Goal: Task Accomplishment & Management: Complete application form

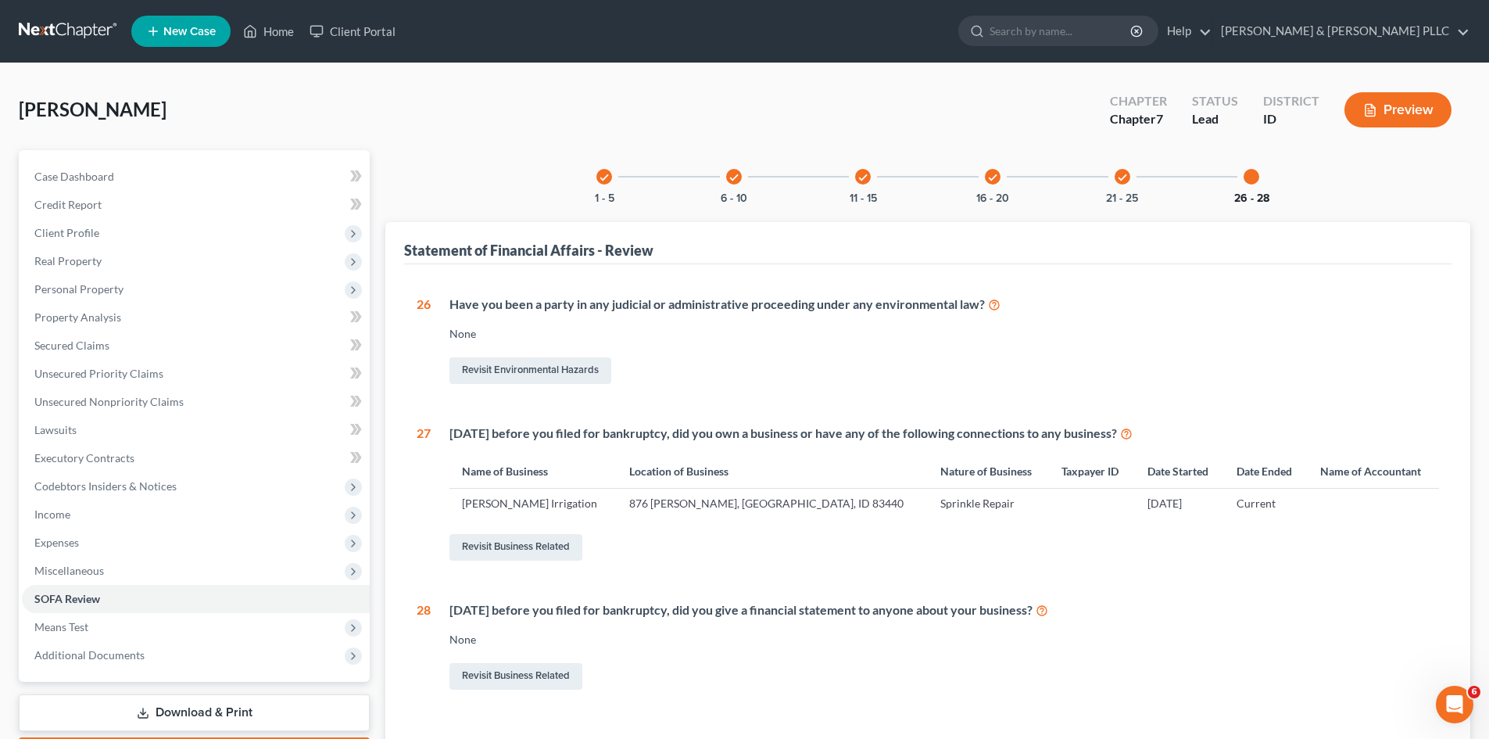
click at [1256, 196] on button "26 - 28" at bounding box center [1252, 198] width 35 height 11
click at [510, 550] on link "Revisit Business Related" at bounding box center [516, 547] width 133 height 27
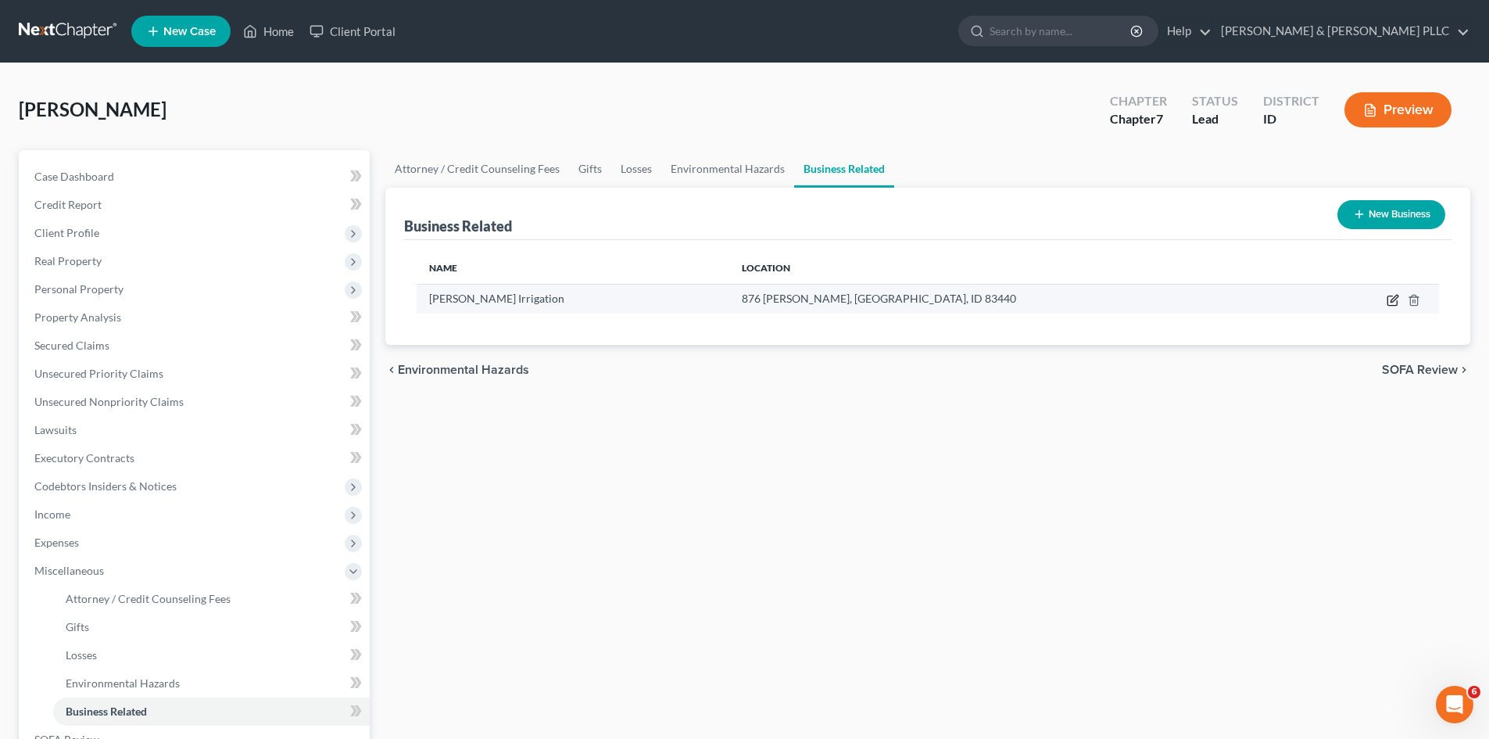
click at [1393, 299] on icon "button" at bounding box center [1394, 298] width 7 height 7
select select "sole_proprietor"
select select "13"
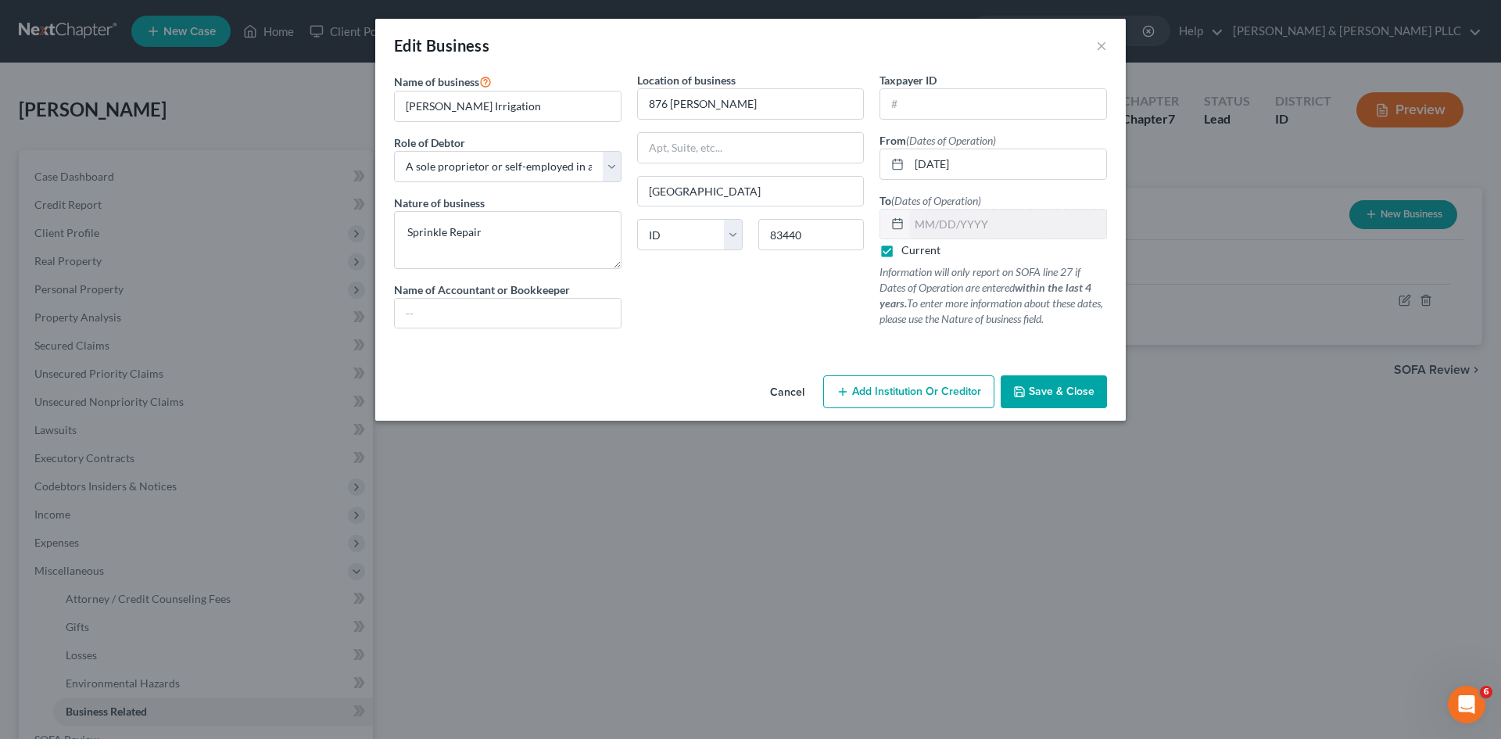
click at [944, 392] on span "Add Institution Or Creditor" at bounding box center [916, 391] width 129 height 13
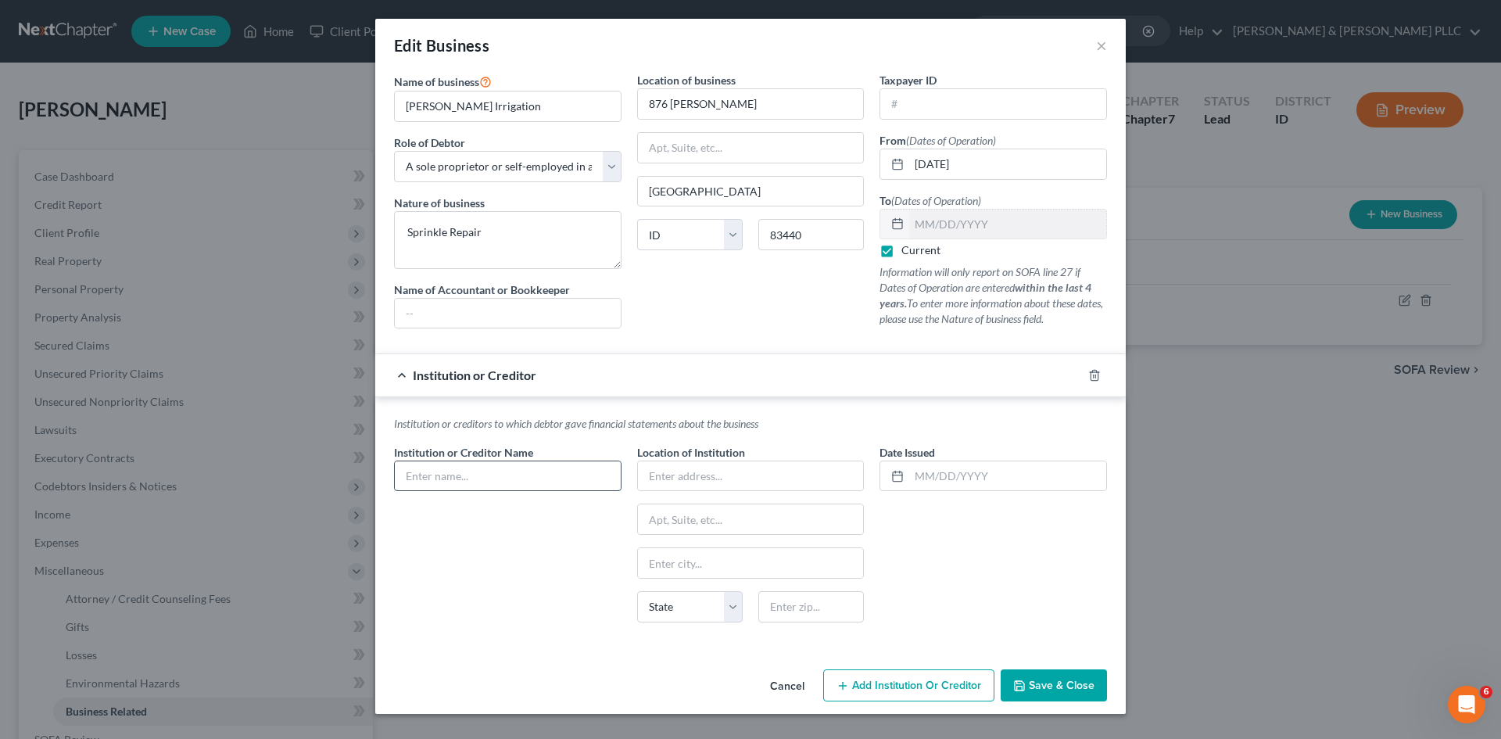
click at [567, 482] on input "text" at bounding box center [508, 476] width 226 height 30
type input "Beehive Federal Credit Union"
type input "[STREET_ADDRESS]"
type input "[US_STATE][GEOGRAPHIC_DATA]"
select select "13"
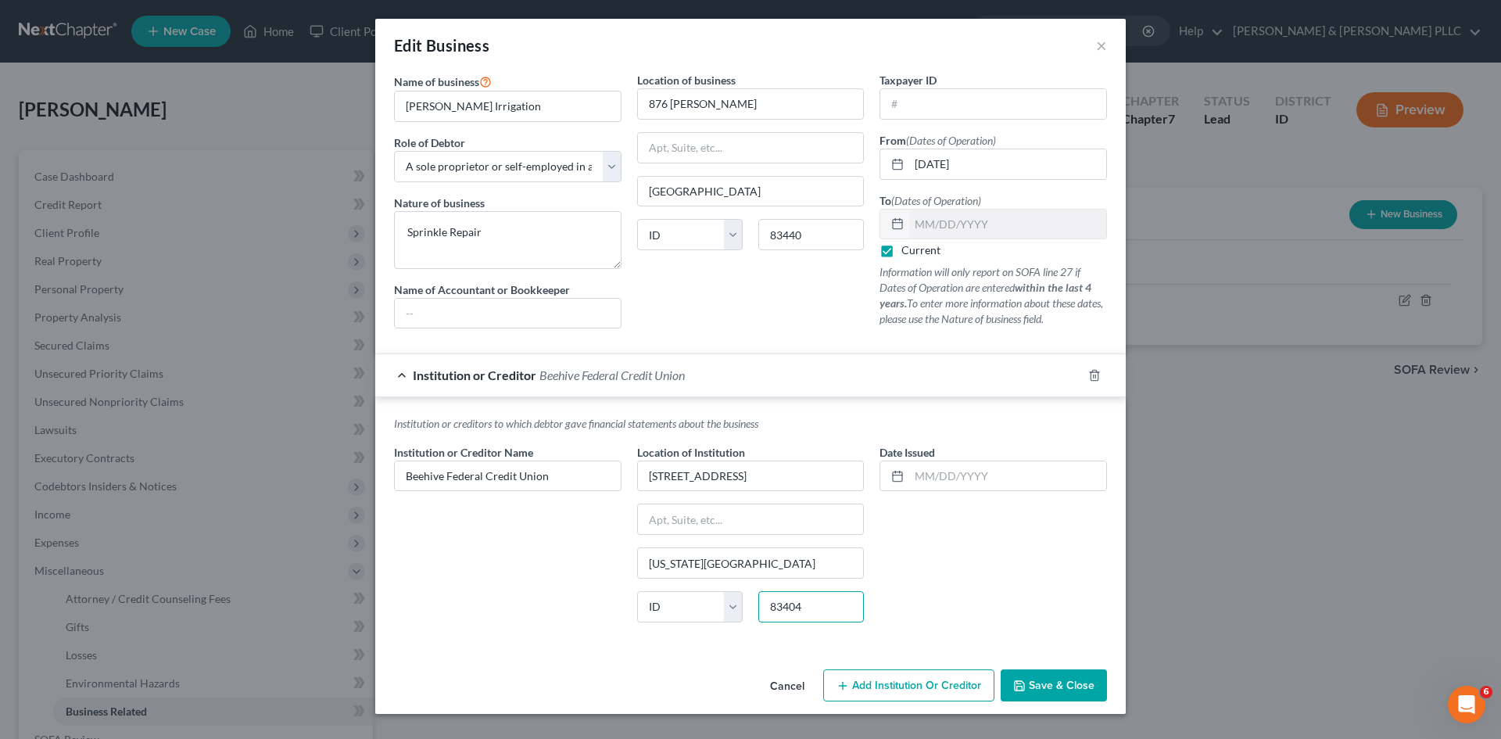
type input "83404"
click at [975, 458] on div "Date Issued" at bounding box center [994, 468] width 228 height 48
click at [970, 475] on input "text" at bounding box center [1007, 476] width 197 height 30
type input "[DATE]"
click at [1043, 692] on button "Save & Close" at bounding box center [1054, 685] width 106 height 33
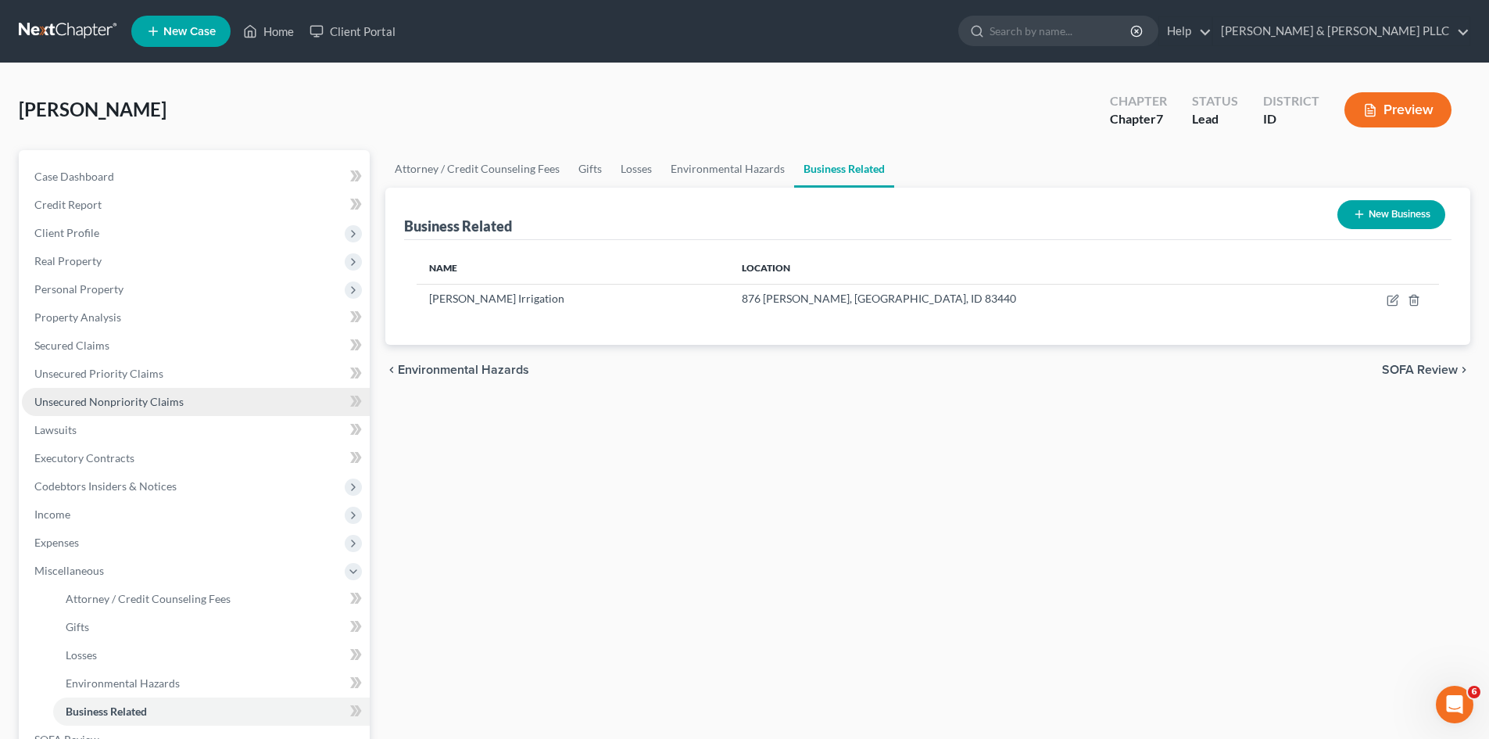
click at [114, 403] on span "Unsecured Nonpriority Claims" at bounding box center [108, 401] width 149 height 13
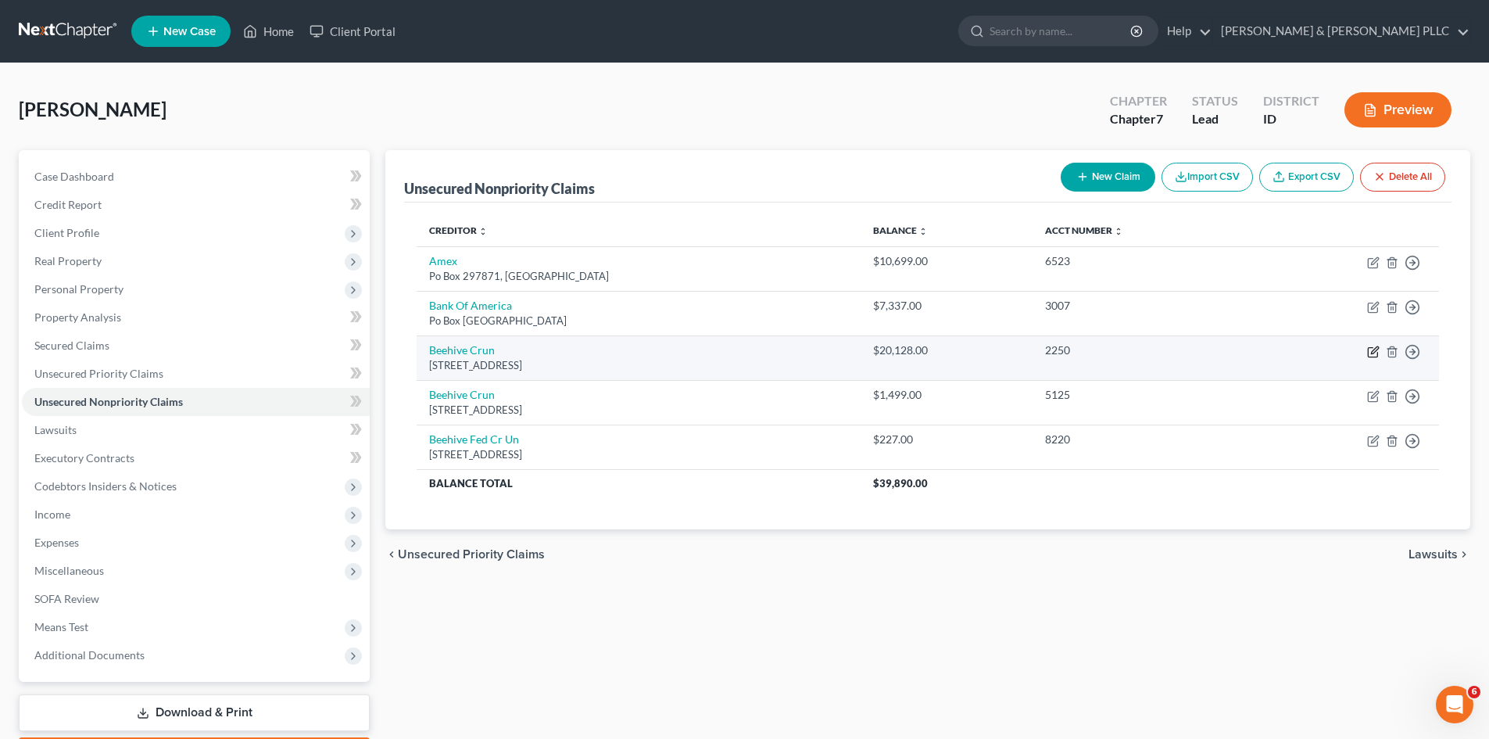
click at [1375, 355] on icon "button" at bounding box center [1373, 352] width 13 height 13
select select "13"
select select "2"
select select "0"
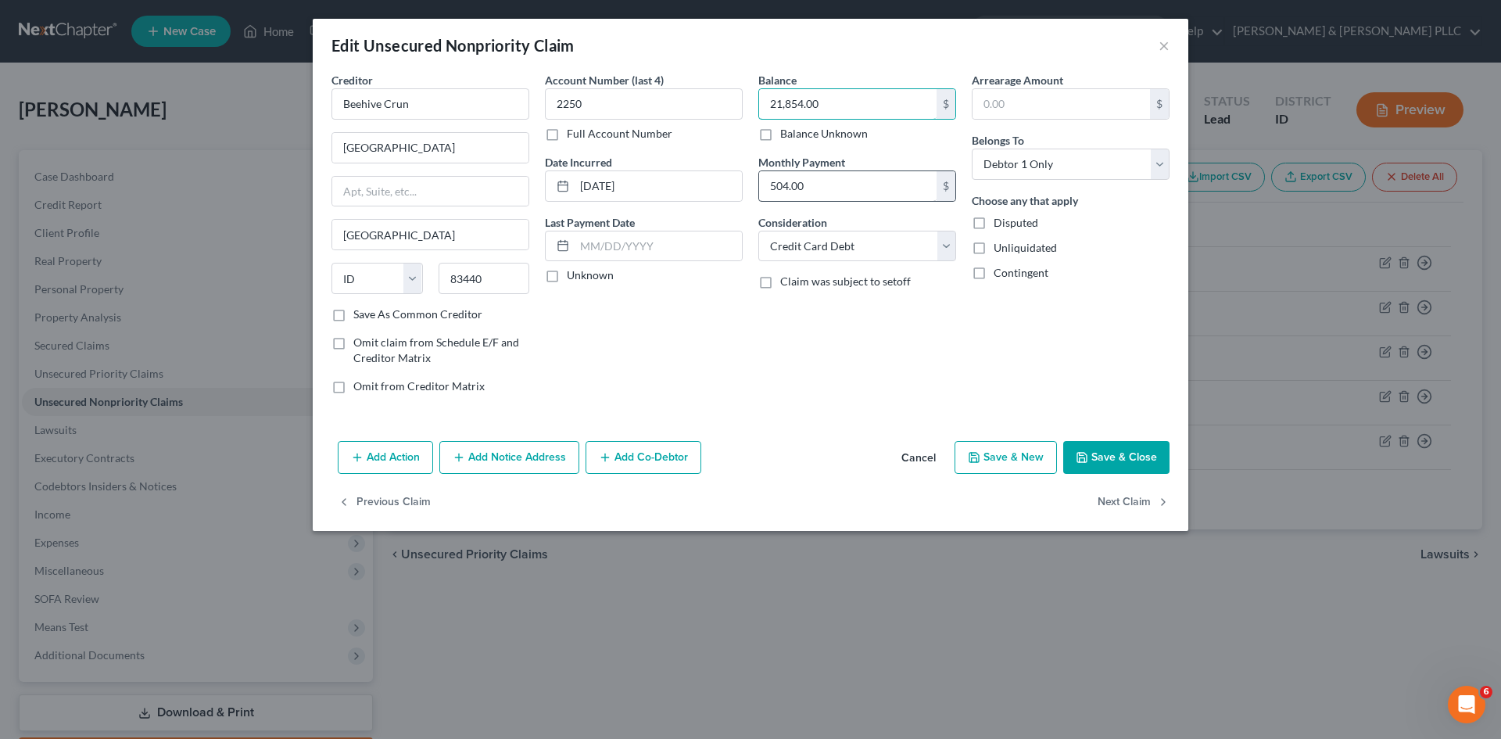
type input "21,854.00"
type input "[DATE]"
click at [948, 245] on select "Select Cable / Satellite Services Collection Agency Credit Card Debt Debt Couns…" at bounding box center [857, 246] width 198 height 31
select select "14"
click at [758, 231] on select "Select Cable / Satellite Services Collection Agency Credit Card Debt Debt Couns…" at bounding box center [857, 246] width 198 height 31
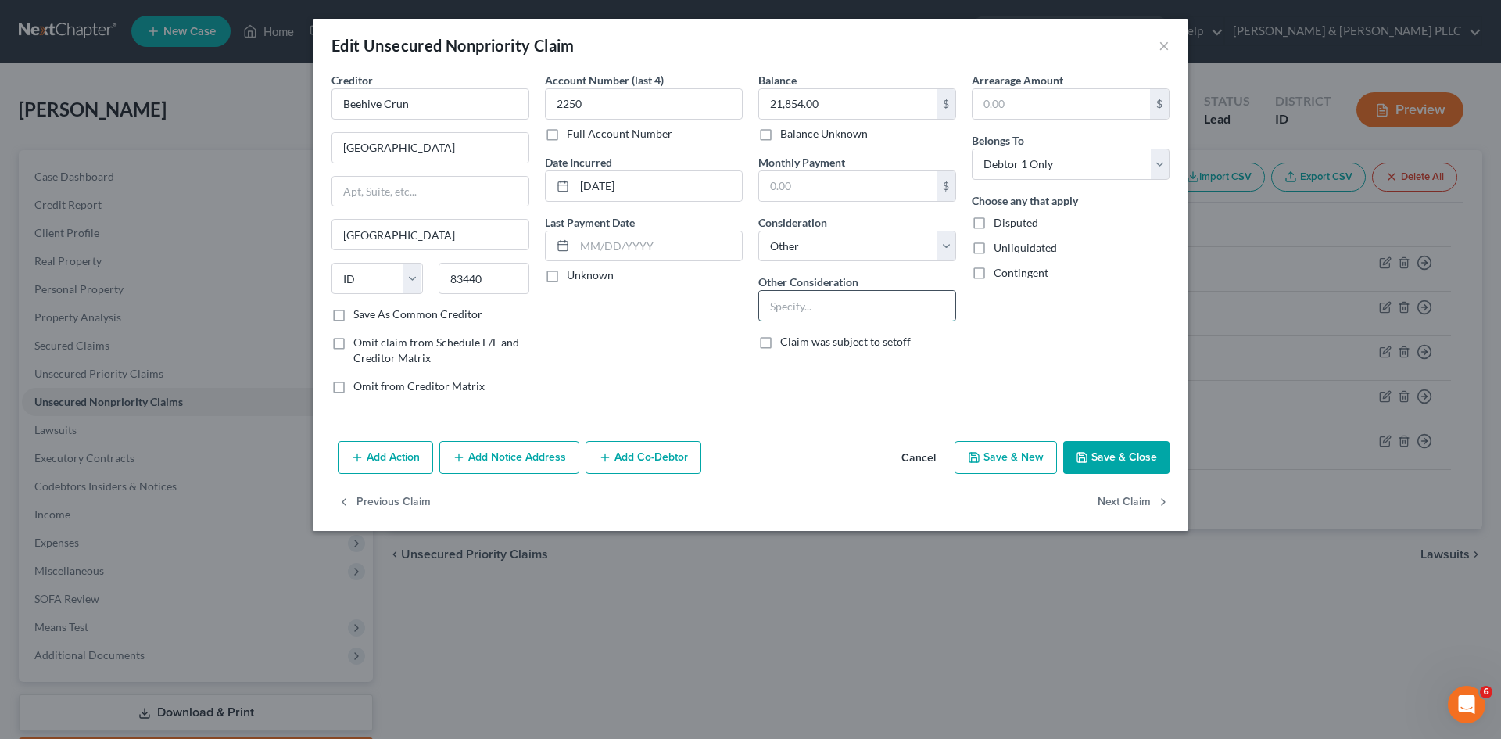
click at [880, 306] on input "text" at bounding box center [857, 306] width 196 height 30
type input "Debt Consolidation Loan/Overdraft/Credit Card"
click at [1118, 456] on button "Save & Close" at bounding box center [1116, 457] width 106 height 33
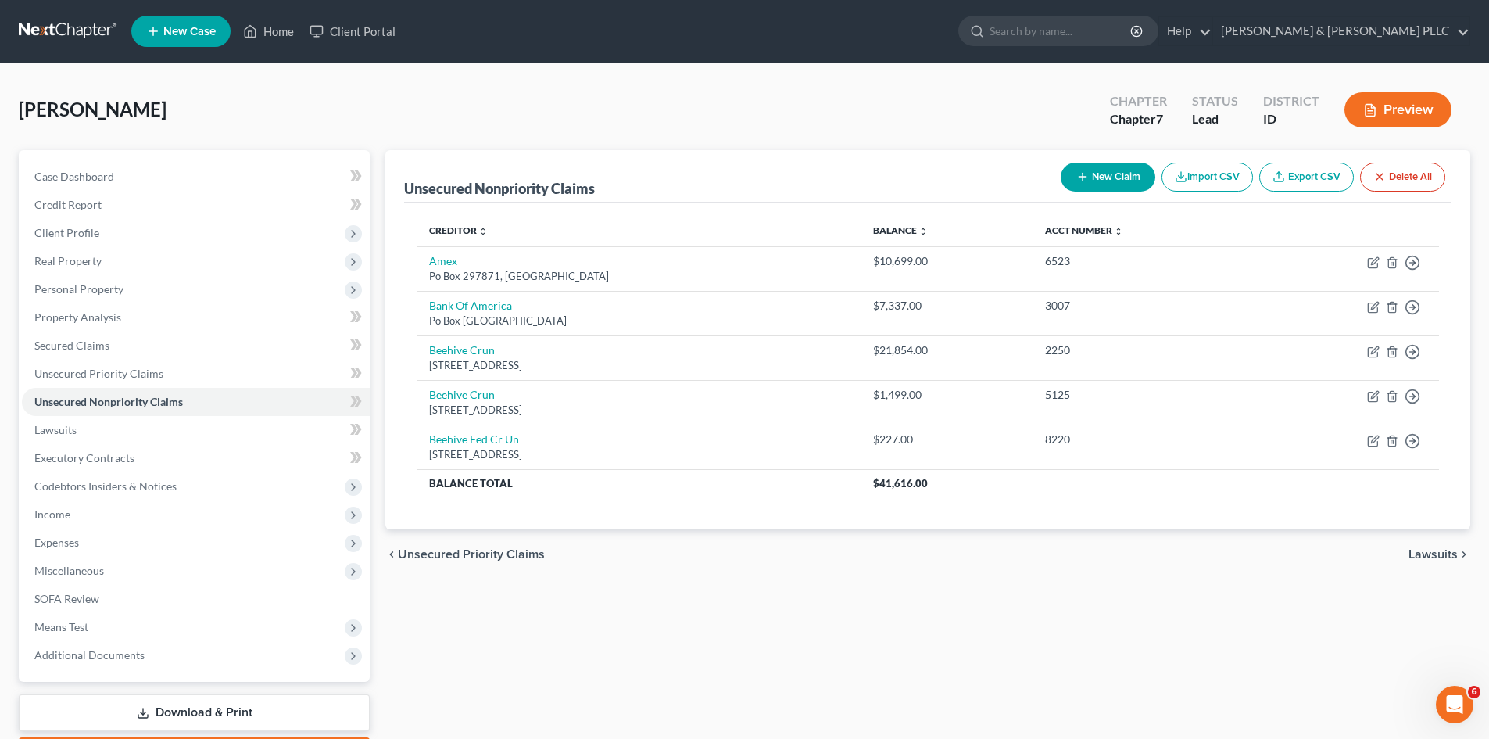
click at [1102, 176] on button "New Claim" at bounding box center [1108, 177] width 95 height 29
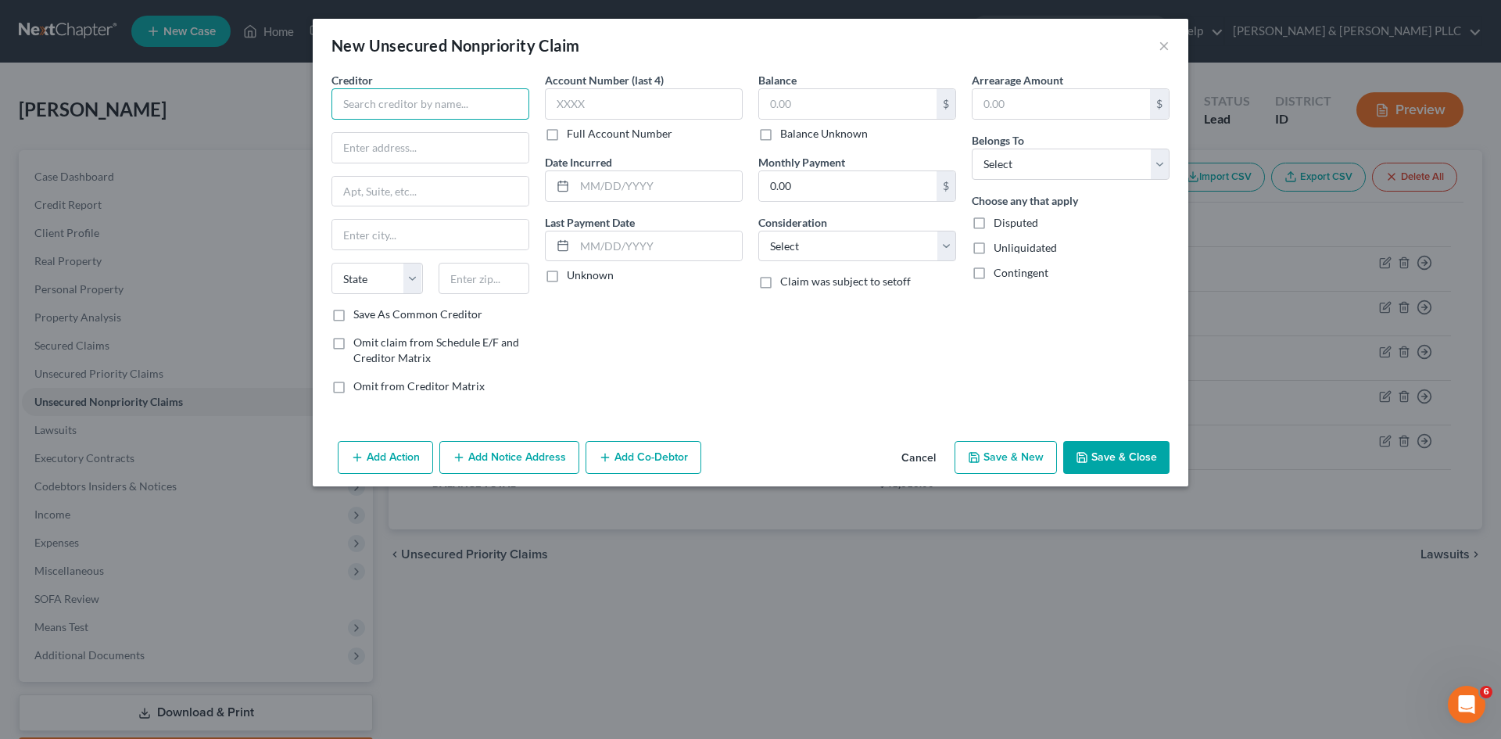
click at [483, 96] on input "text" at bounding box center [431, 103] width 198 height 31
type input "Verizon Wireless"
click at [466, 139] on div "[STREET_ADDRESS]" at bounding box center [425, 145] width 163 height 13
type input "PO Box 4005"
type input "Acworth"
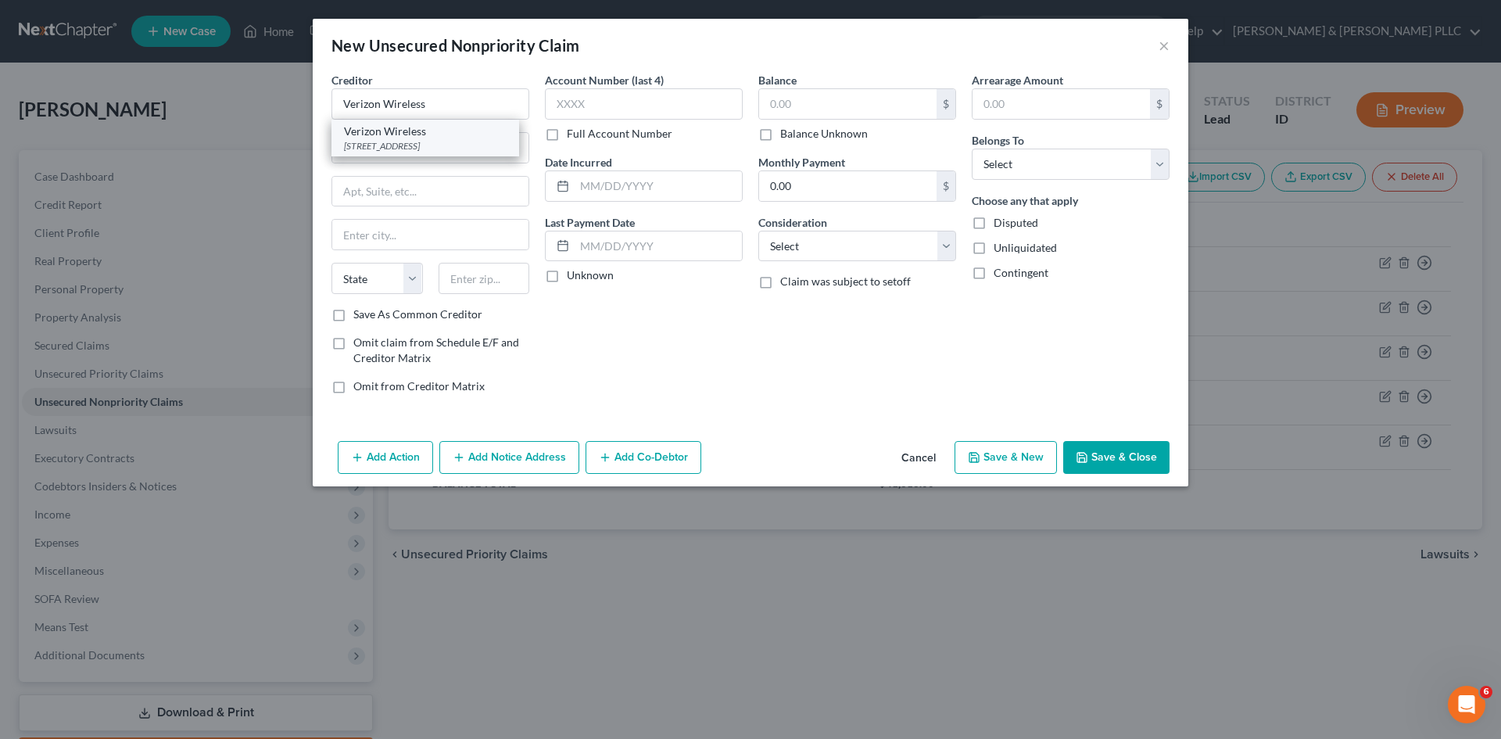
select select "10"
type input "30101-9006"
click at [819, 105] on input "text" at bounding box center [847, 104] width 177 height 30
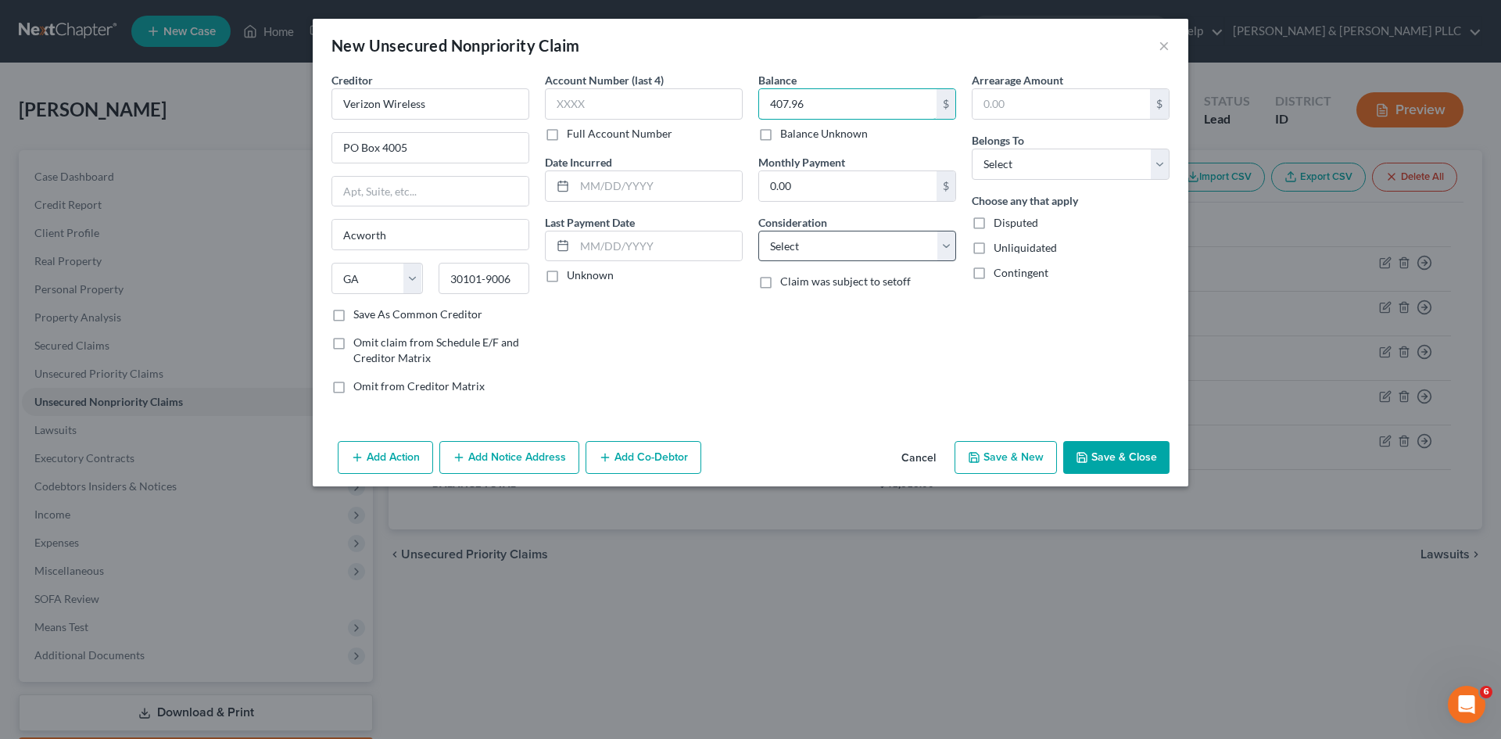
type input "407.96"
click at [945, 251] on select "Select Cable / Satellite Services Collection Agency Credit Card Debt Debt Couns…" at bounding box center [857, 246] width 198 height 31
select select "19"
click at [758, 231] on select "Select Cable / Satellite Services Collection Agency Credit Card Debt Debt Couns…" at bounding box center [857, 246] width 198 height 31
click at [1156, 161] on select "Select Debtor 1 Only Debtor 2 Only Debtor 1 And Debtor 2 Only At Least One Of T…" at bounding box center [1071, 164] width 198 height 31
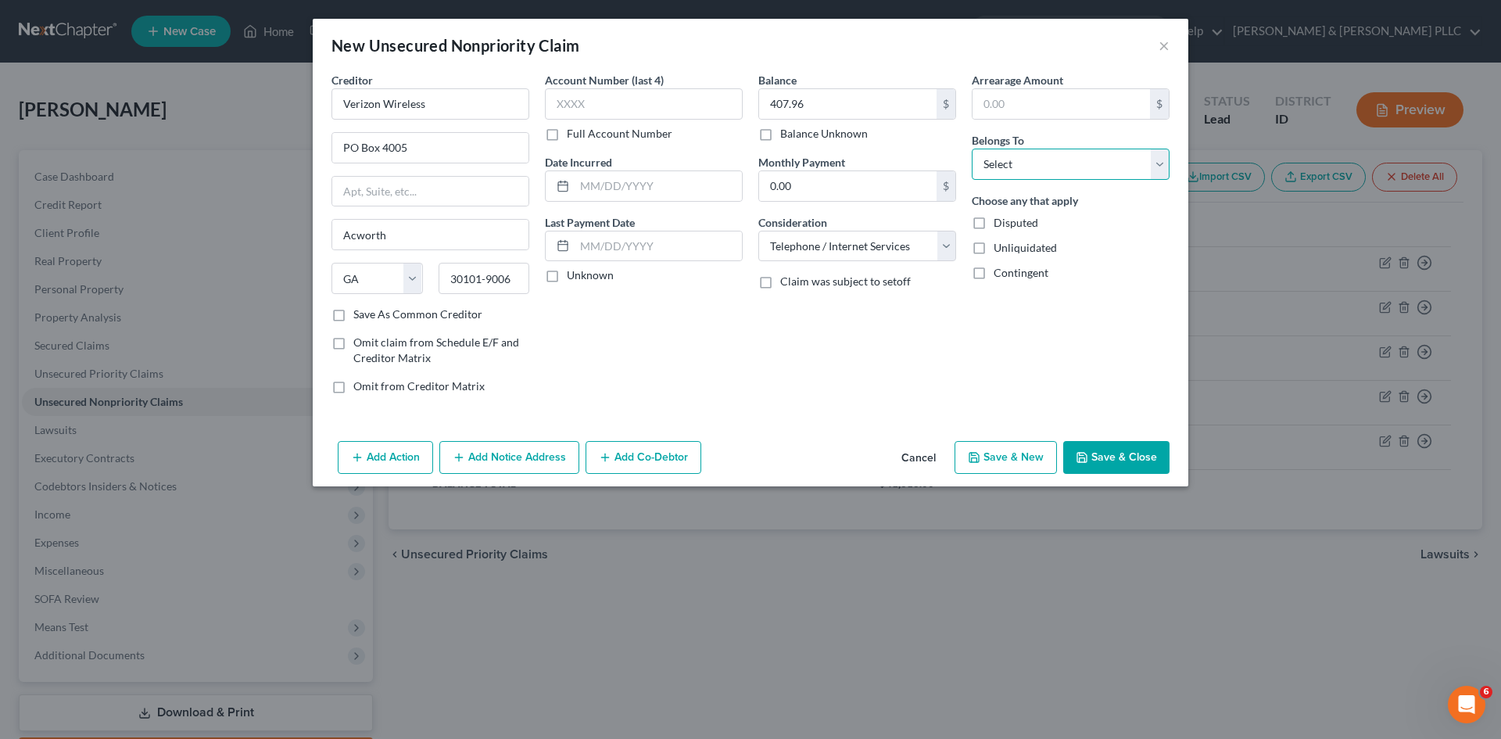
select select "0"
click at [972, 149] on select "Select Debtor 1 Only Debtor 2 Only Debtor 1 And Debtor 2 Only At Least One Of T…" at bounding box center [1071, 164] width 198 height 31
click at [1134, 463] on button "Save & Close" at bounding box center [1116, 457] width 106 height 33
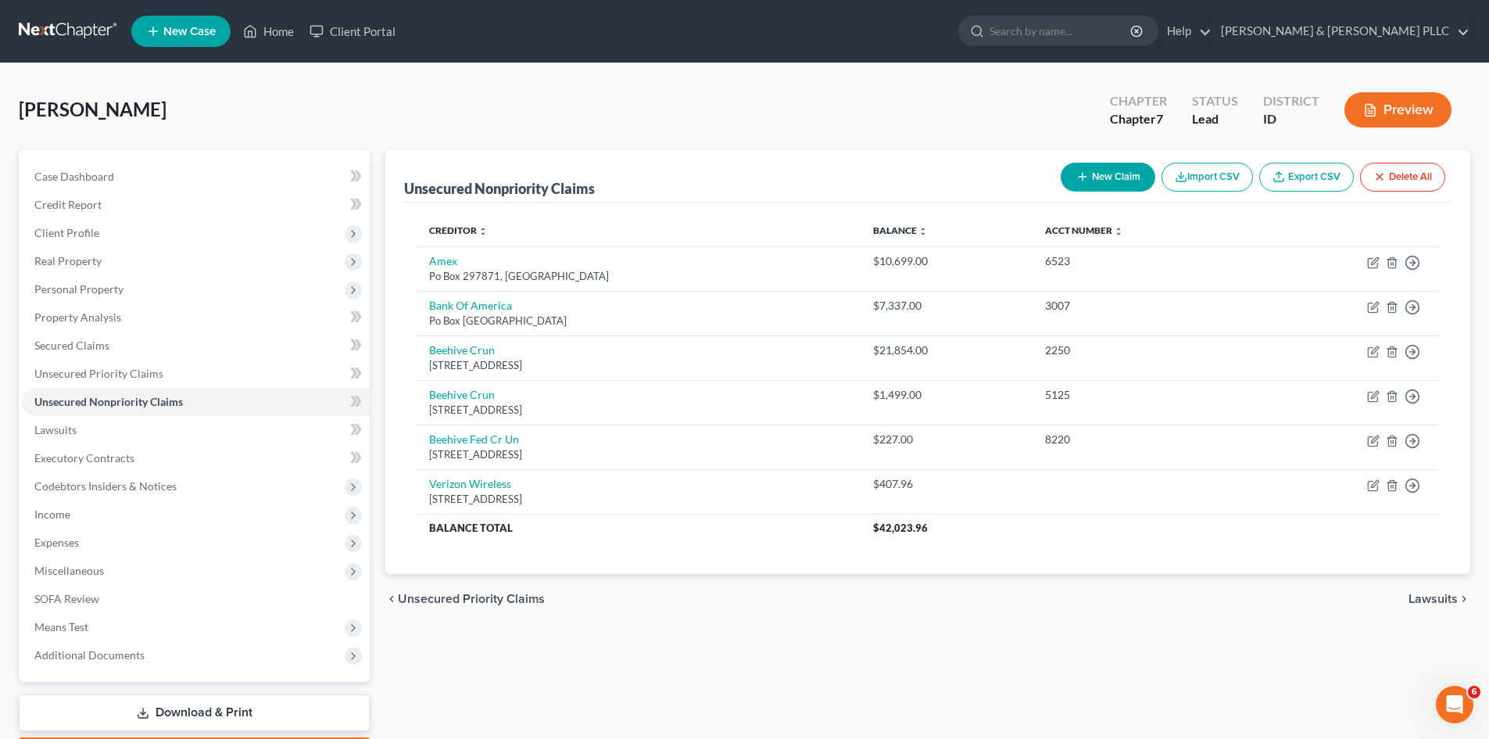
click at [1110, 164] on button "New Claim" at bounding box center [1108, 177] width 95 height 29
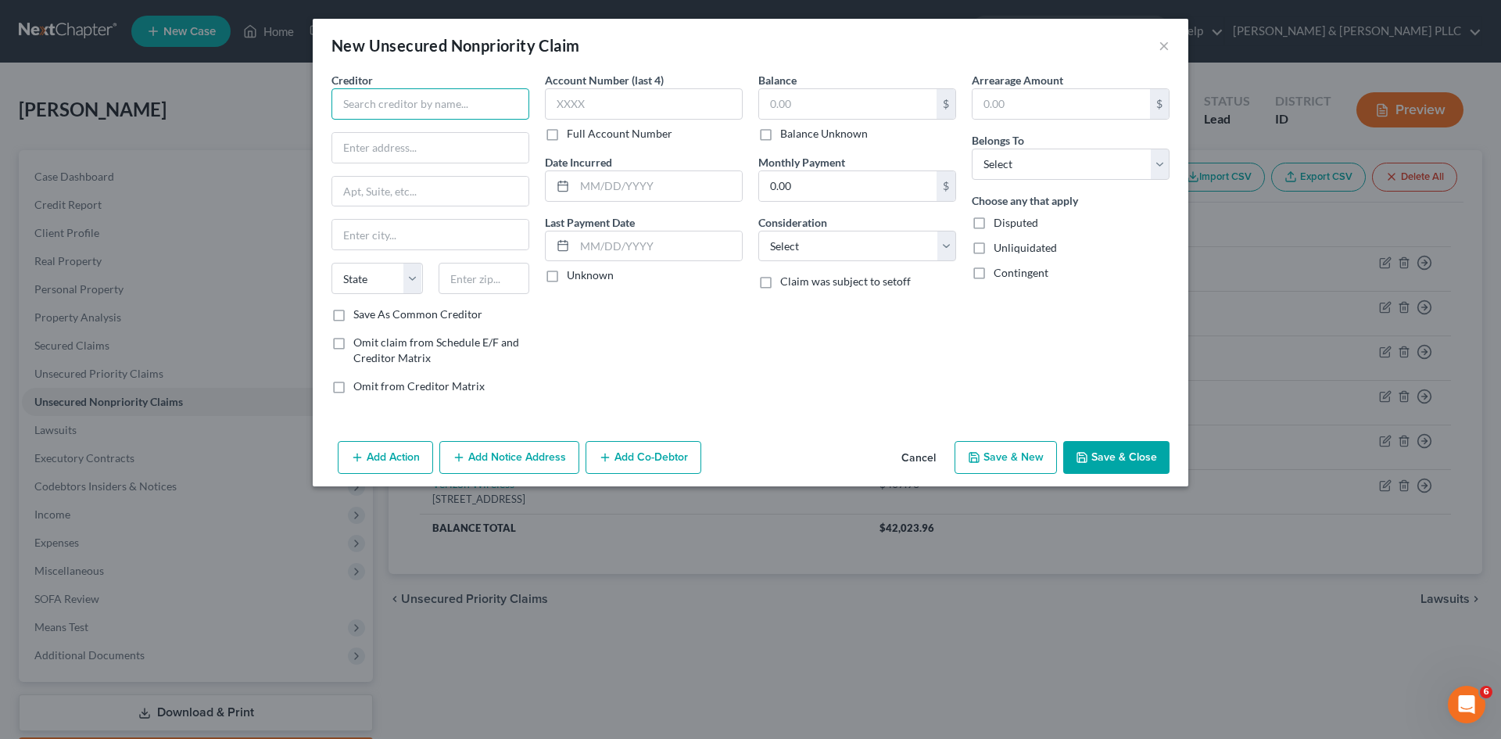
click at [498, 106] on input "text" at bounding box center [431, 103] width 198 height 31
type input "Em Phys Integrated Care"
type input "PO Box 734389"
type input "[GEOGRAPHIC_DATA]"
select select "14"
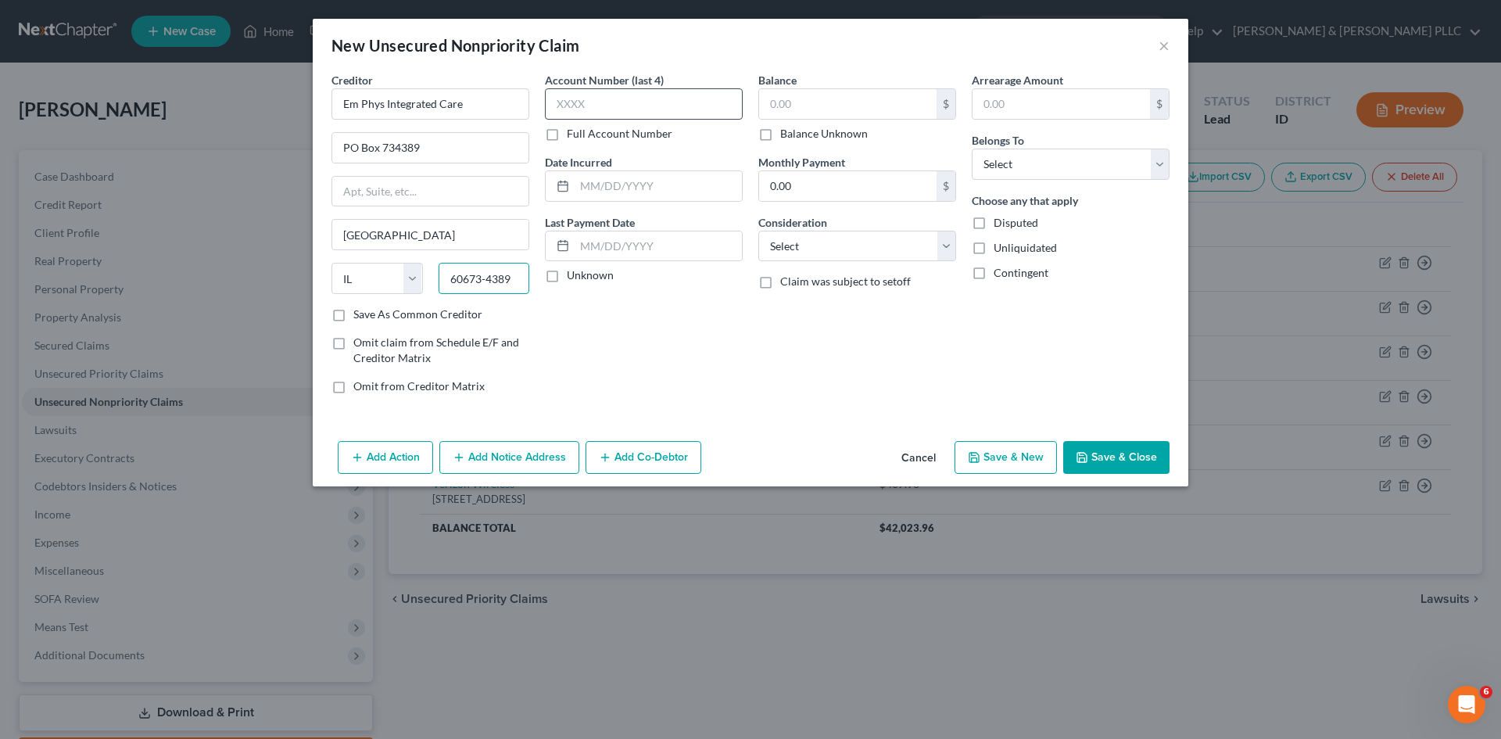
type input "60673-4389"
click at [614, 111] on input "text" at bounding box center [644, 103] width 198 height 31
type input "9539"
click at [796, 109] on input "text" at bounding box center [847, 104] width 177 height 30
type input "455.70"
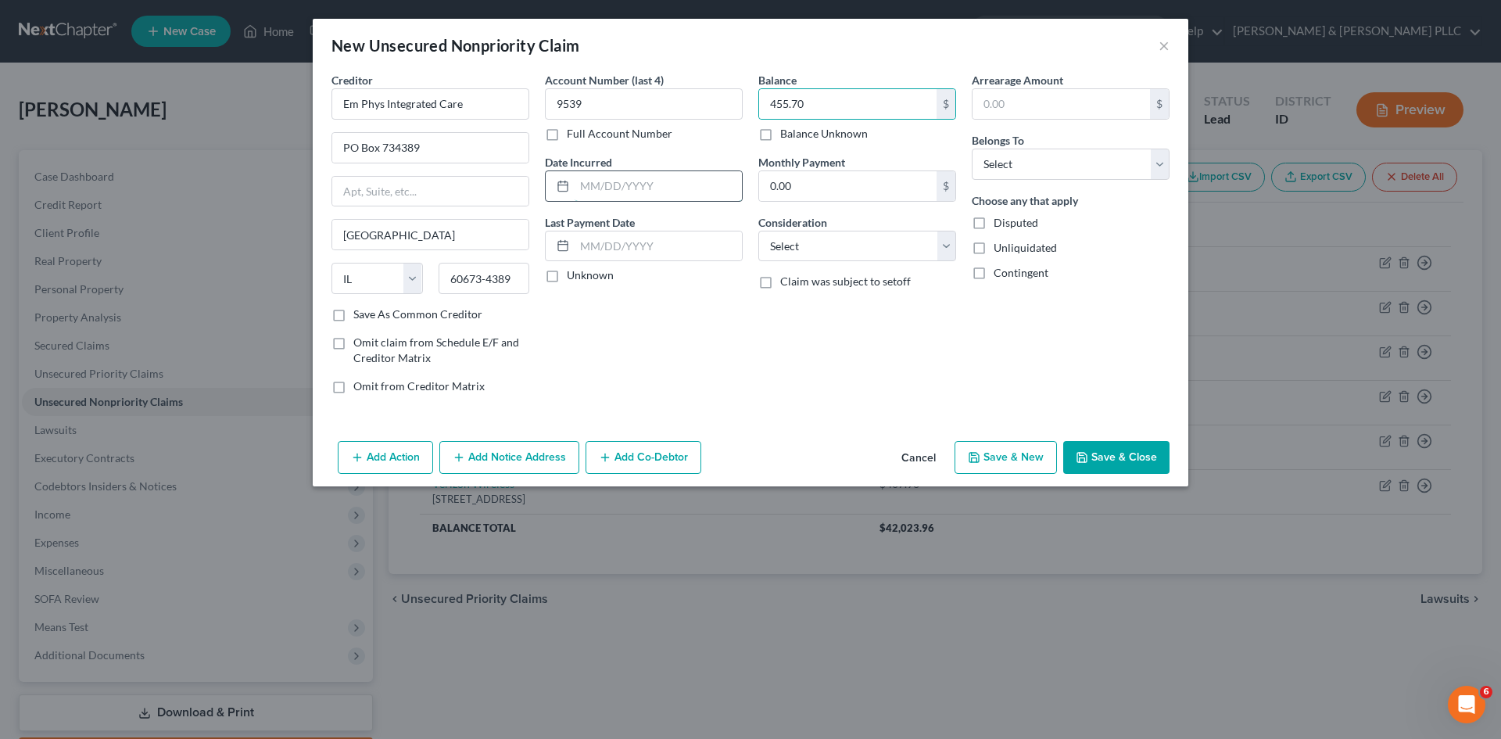
click at [635, 183] on input "text" at bounding box center [658, 186] width 167 height 30
type input "[DATE]"
click at [945, 253] on select "Select Cable / Satellite Services Collection Agency Credit Card Debt Debt Couns…" at bounding box center [857, 246] width 198 height 31
select select "9"
click at [758, 231] on select "Select Cable / Satellite Services Collection Agency Credit Card Debt Debt Couns…" at bounding box center [857, 246] width 198 height 31
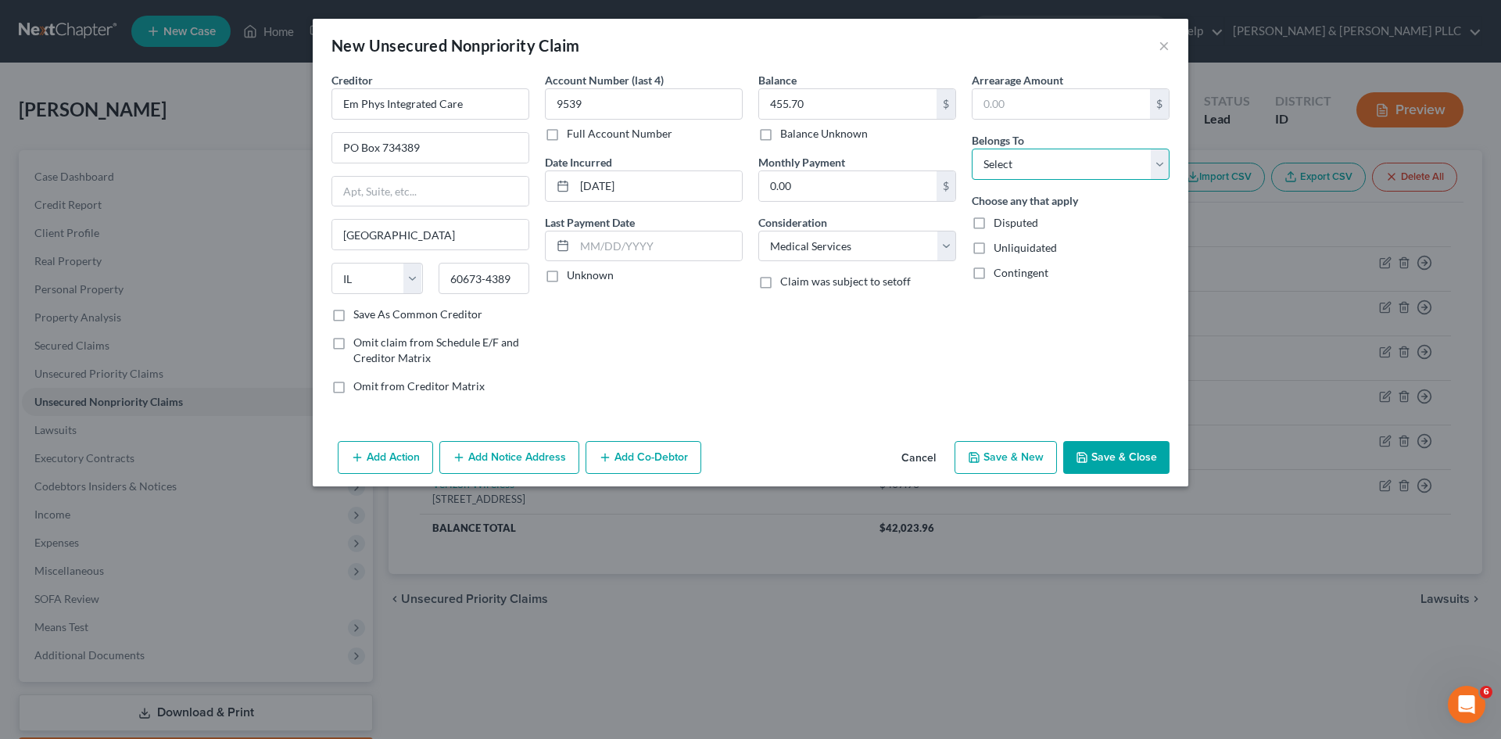
click at [1159, 171] on select "Select Debtor 1 Only Debtor 2 Only Debtor 1 And Debtor 2 Only At Least One Of T…" at bounding box center [1071, 164] width 198 height 31
select select "0"
click at [972, 149] on select "Select Debtor 1 Only Debtor 2 Only Debtor 1 And Debtor 2 Only At Least One Of T…" at bounding box center [1071, 164] width 198 height 31
click at [1011, 464] on button "Save & New" at bounding box center [1006, 457] width 102 height 33
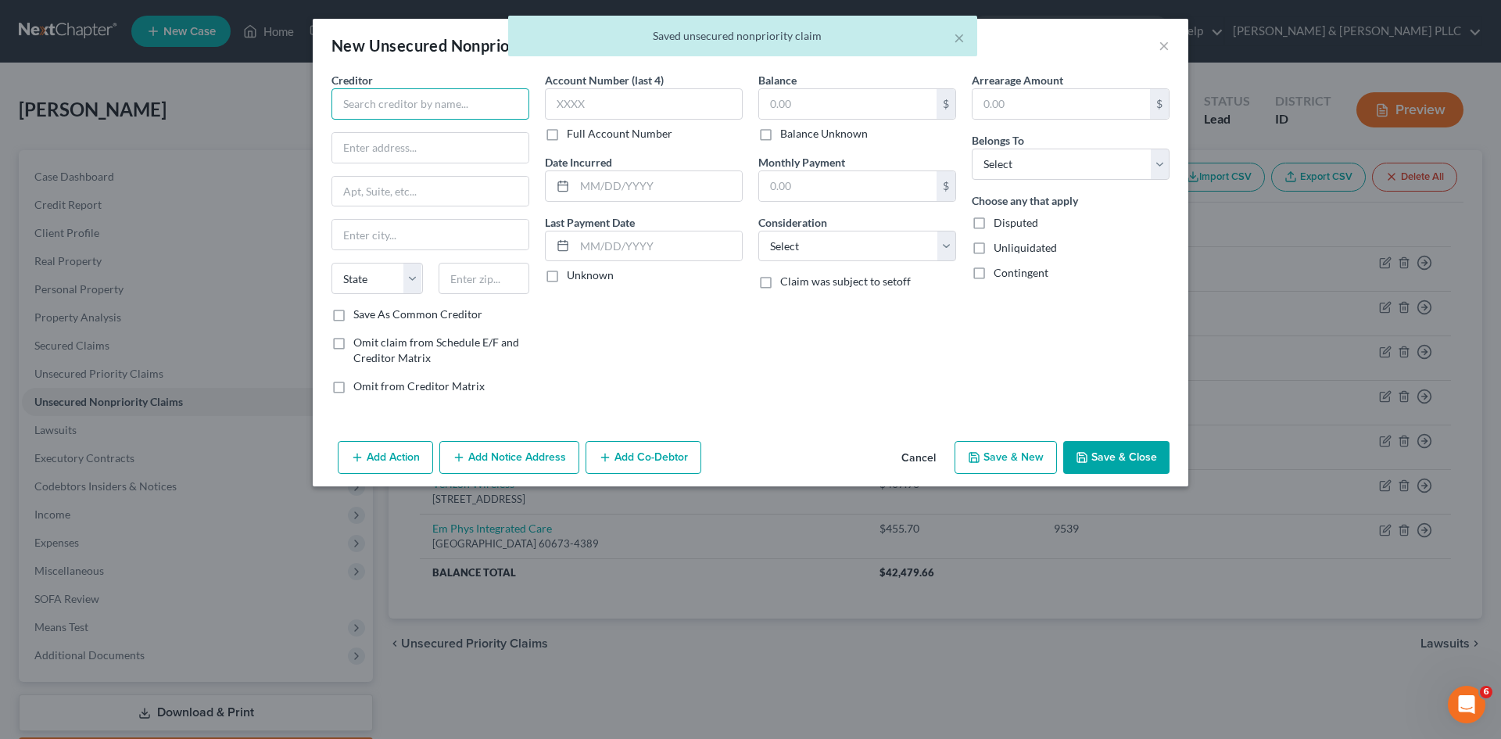
click at [447, 108] on input "text" at bounding box center [431, 103] width 198 height 31
click at [442, 133] on div "[GEOGRAPHIC_DATA]" at bounding box center [425, 132] width 163 height 16
type input "[GEOGRAPHIC_DATA]"
type input "[STREET_ADDRESS]"
type input "[US_STATE][GEOGRAPHIC_DATA]"
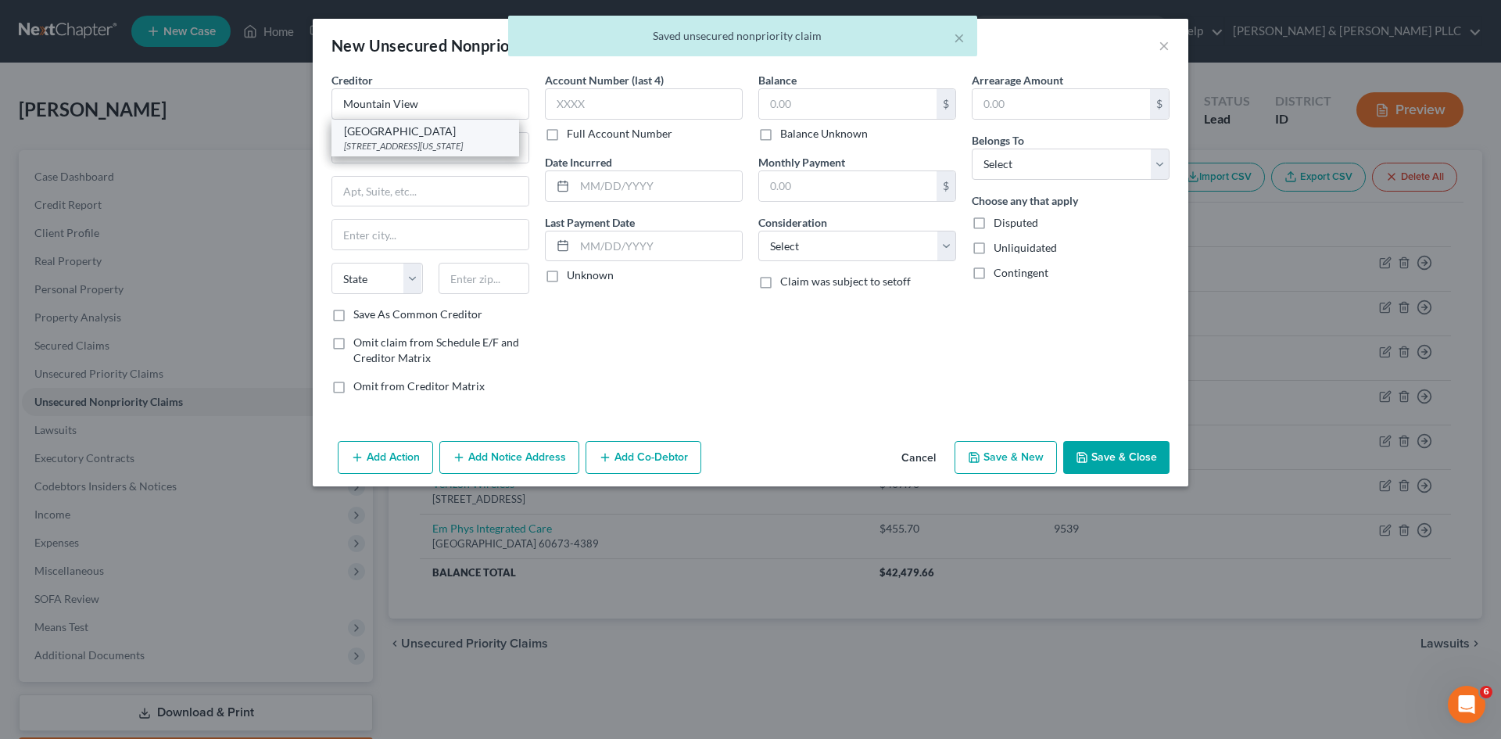
select select "13"
type input "83404"
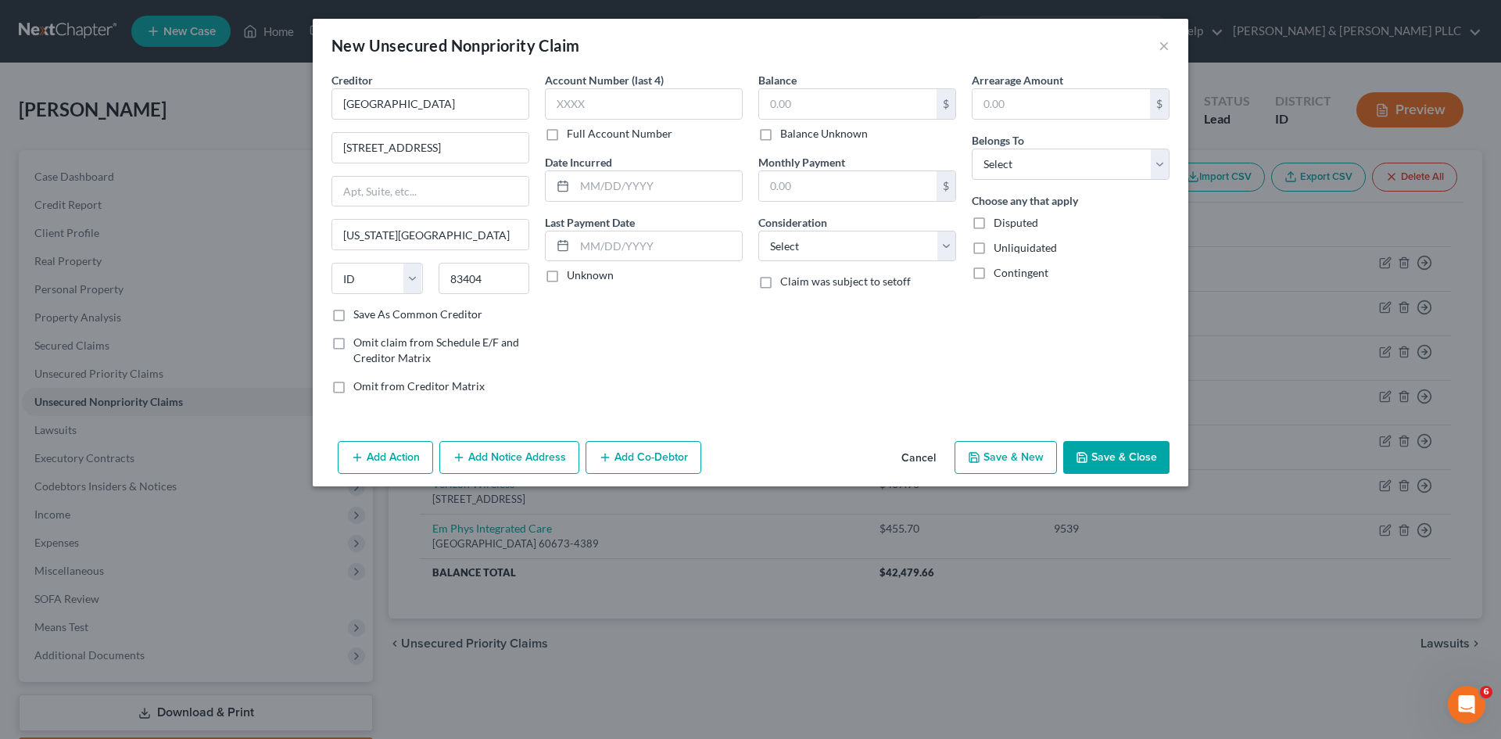
click at [593, 82] on label "Account Number (last 4)" at bounding box center [604, 80] width 119 height 16
click at [590, 100] on input "text" at bounding box center [644, 103] width 198 height 31
type input "6245"
click at [811, 102] on input "text" at bounding box center [847, 104] width 177 height 30
type input "25.81"
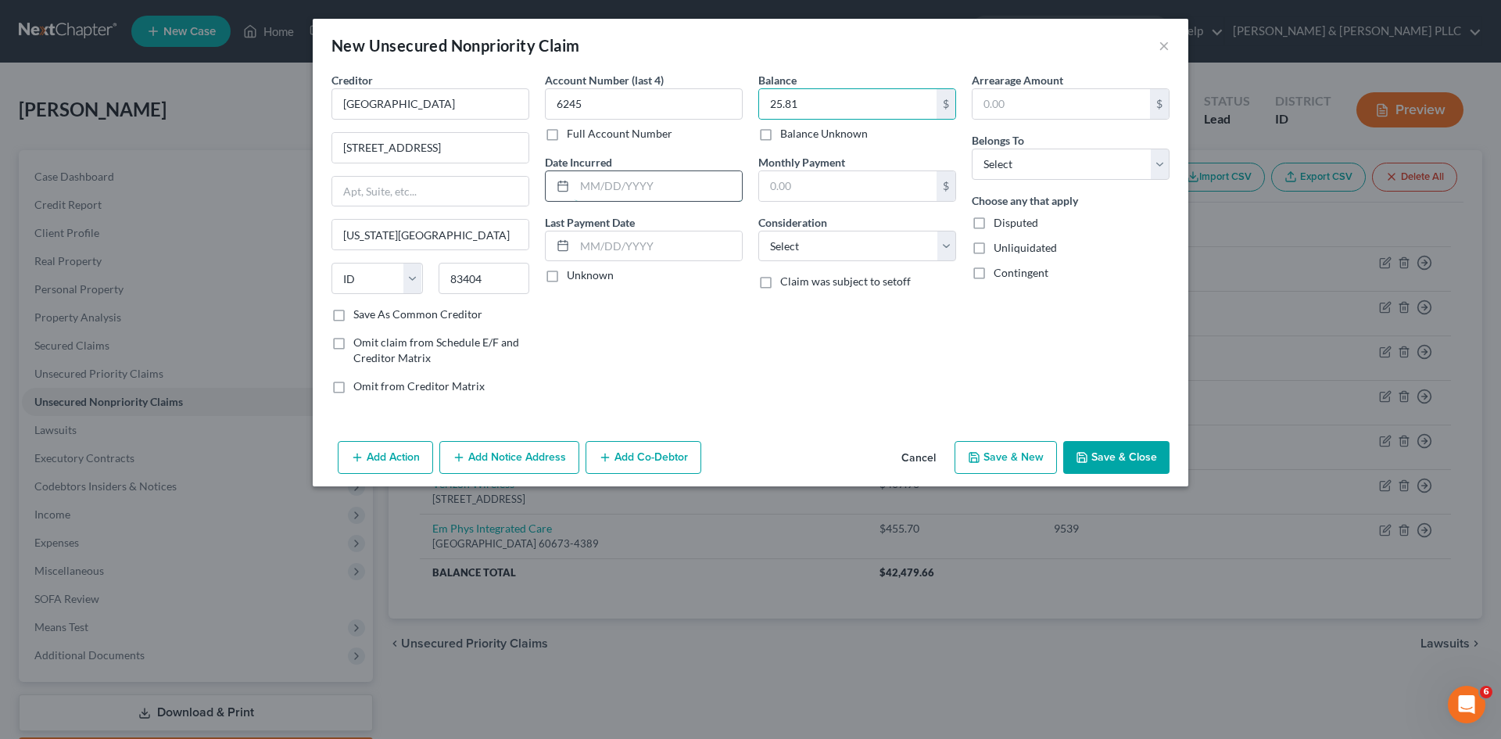
click at [669, 188] on input "text" at bounding box center [658, 186] width 167 height 30
type input "[DATE]"
click at [940, 253] on select "Select Cable / Satellite Services Collection Agency Credit Card Debt Debt Couns…" at bounding box center [857, 246] width 198 height 31
select select "9"
click at [758, 231] on select "Select Cable / Satellite Services Collection Agency Credit Card Debt Debt Couns…" at bounding box center [857, 246] width 198 height 31
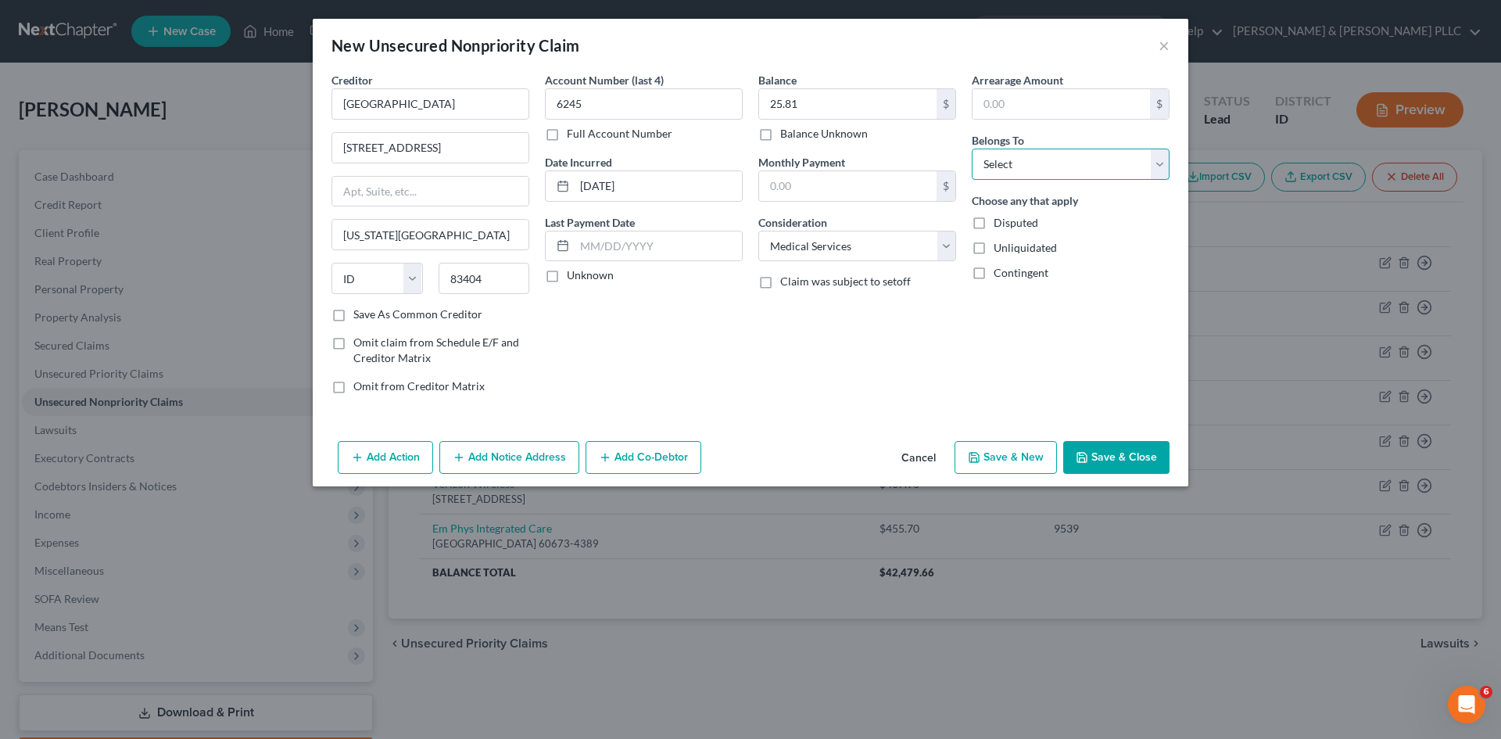
click at [1153, 167] on select "Select Debtor 1 Only Debtor 2 Only Debtor 1 And Debtor 2 Only At Least One Of T…" at bounding box center [1071, 164] width 198 height 31
select select "0"
click at [972, 149] on select "Select Debtor 1 Only Debtor 2 Only Debtor 1 And Debtor 2 Only At Least One Of T…" at bounding box center [1071, 164] width 198 height 31
click at [1106, 446] on button "Save & Close" at bounding box center [1116, 457] width 106 height 33
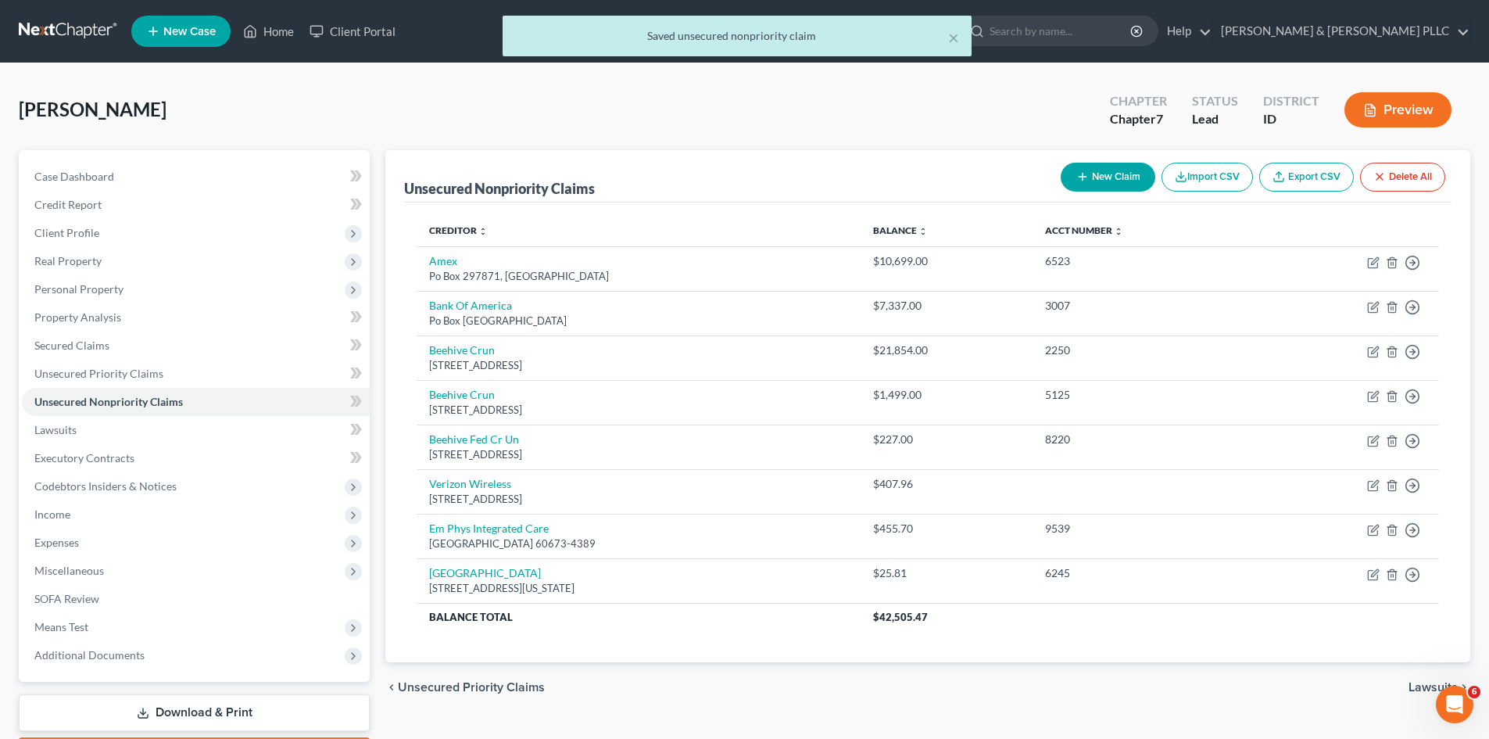
click at [1095, 181] on button "New Claim" at bounding box center [1108, 177] width 95 height 29
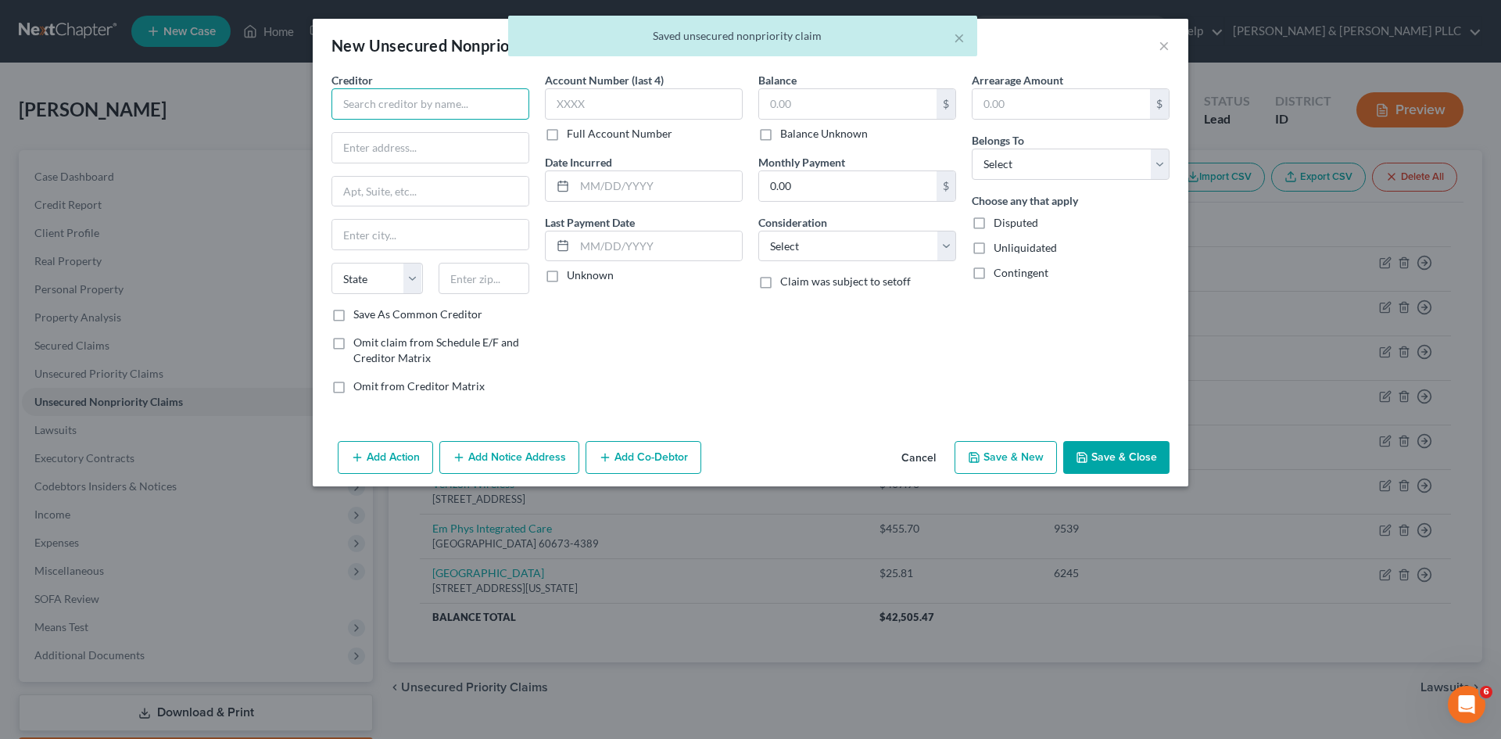
click at [454, 104] on input "text" at bounding box center [431, 103] width 198 height 31
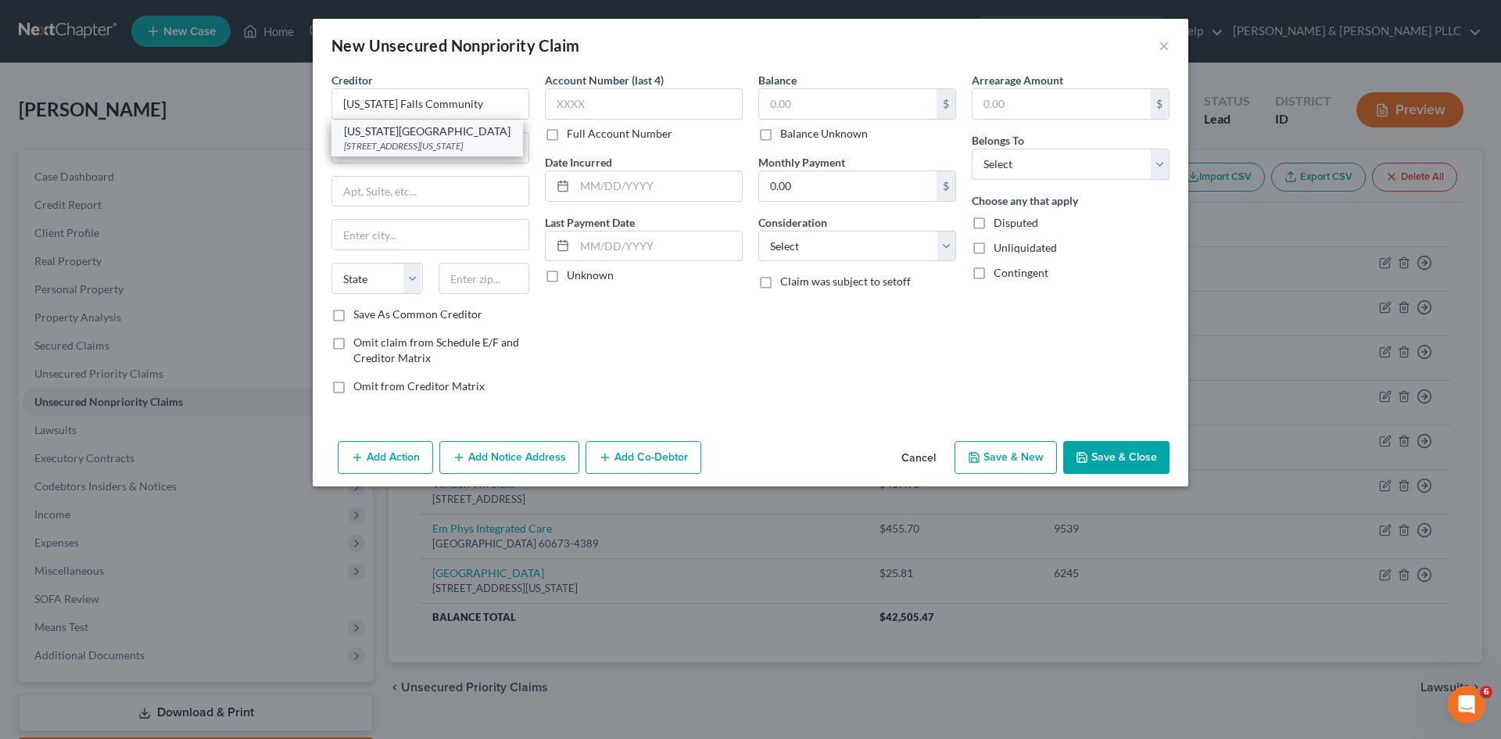
click at [458, 139] on div "[STREET_ADDRESS][US_STATE]" at bounding box center [427, 145] width 167 height 13
type input "[US_STATE][GEOGRAPHIC_DATA]"
type input "[STREET_ADDRESS]"
type input "[US_STATE][GEOGRAPHIC_DATA]"
select select "13"
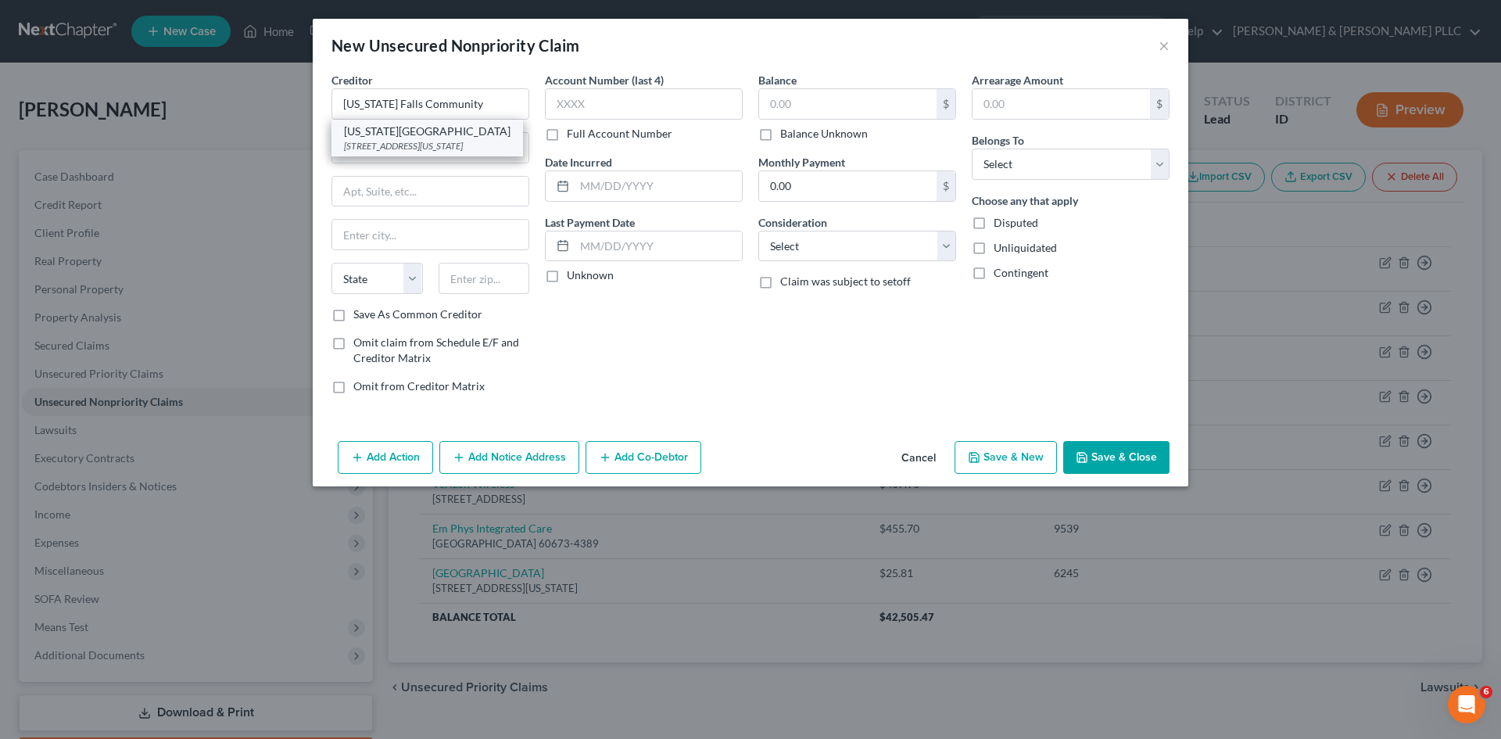
type input "83404"
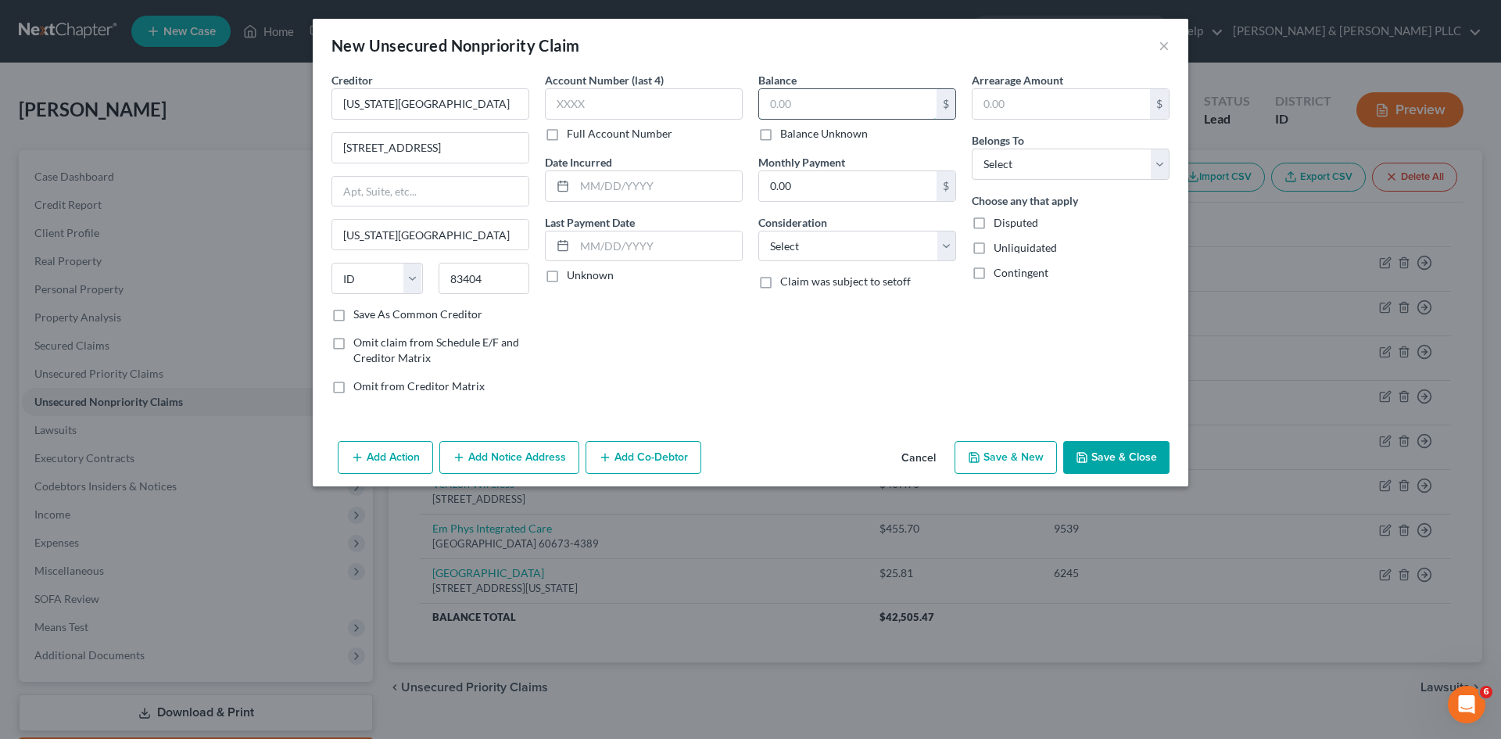
click at [830, 103] on input "text" at bounding box center [847, 104] width 177 height 30
type input "2,434.37"
click at [948, 249] on select "Select Cable / Satellite Services Collection Agency Credit Card Debt Debt Couns…" at bounding box center [857, 246] width 198 height 31
select select "9"
click at [758, 231] on select "Select Cable / Satellite Services Collection Agency Credit Card Debt Debt Couns…" at bounding box center [857, 246] width 198 height 31
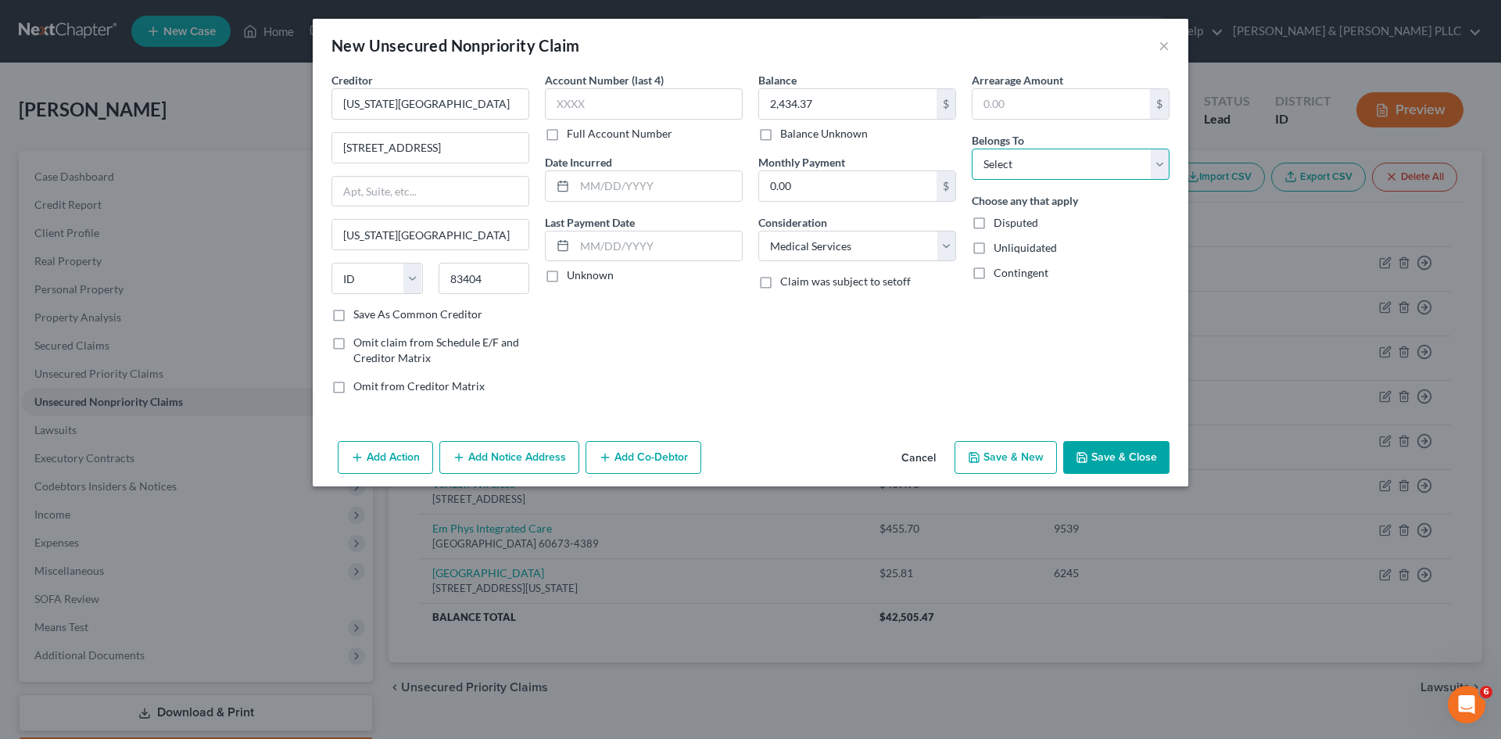
drag, startPoint x: 1163, startPoint y: 173, endPoint x: 1150, endPoint y: 177, distance: 13.1
click at [1163, 173] on select "Select Debtor 1 Only Debtor 2 Only Debtor 1 And Debtor 2 Only At Least One Of T…" at bounding box center [1071, 164] width 198 height 31
select select "0"
click at [972, 149] on select "Select Debtor 1 Only Debtor 2 Only Debtor 1 And Debtor 2 Only At Least One Of T…" at bounding box center [1071, 164] width 198 height 31
click at [1118, 458] on button "Save & Close" at bounding box center [1116, 457] width 106 height 33
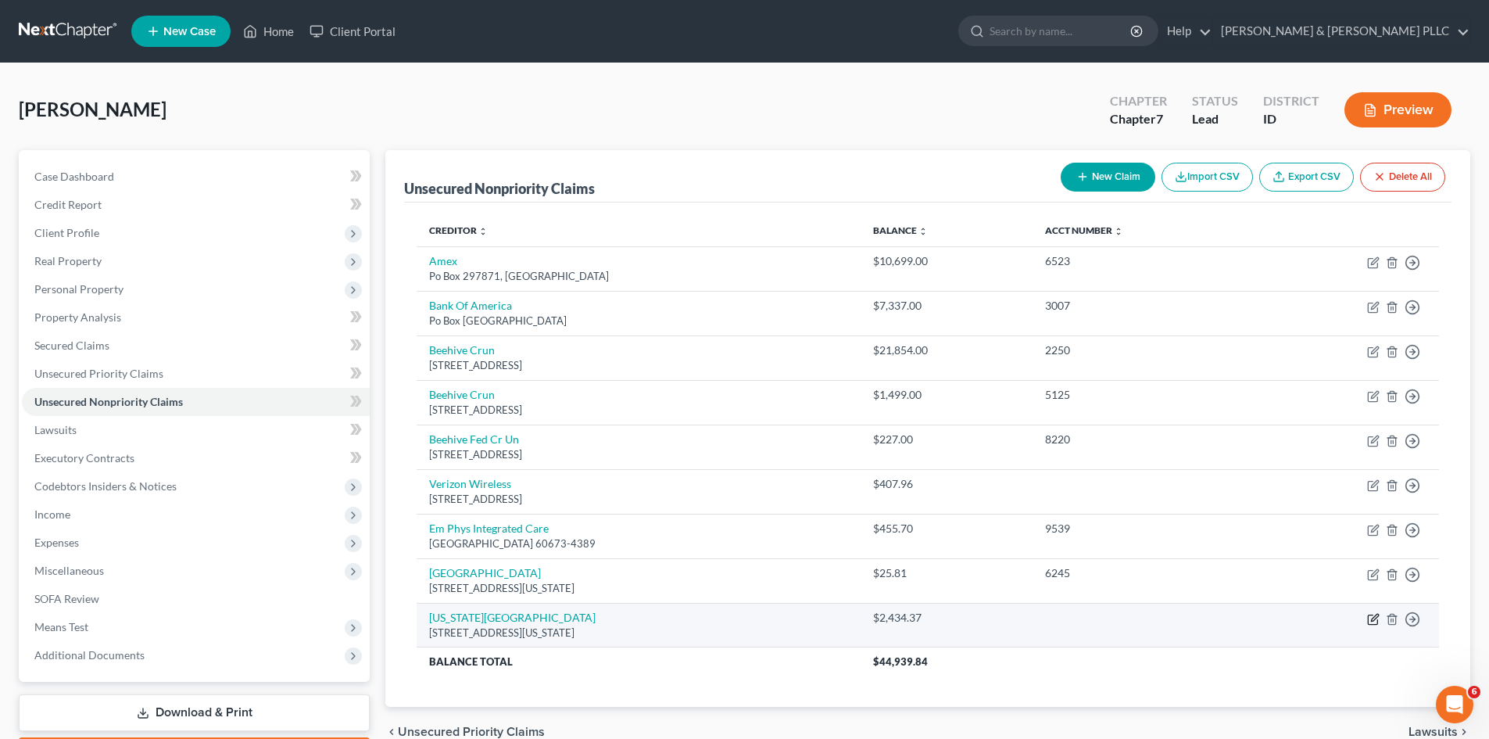
click at [1376, 622] on icon "button" at bounding box center [1373, 619] width 13 height 13
select select "13"
select select "9"
select select "0"
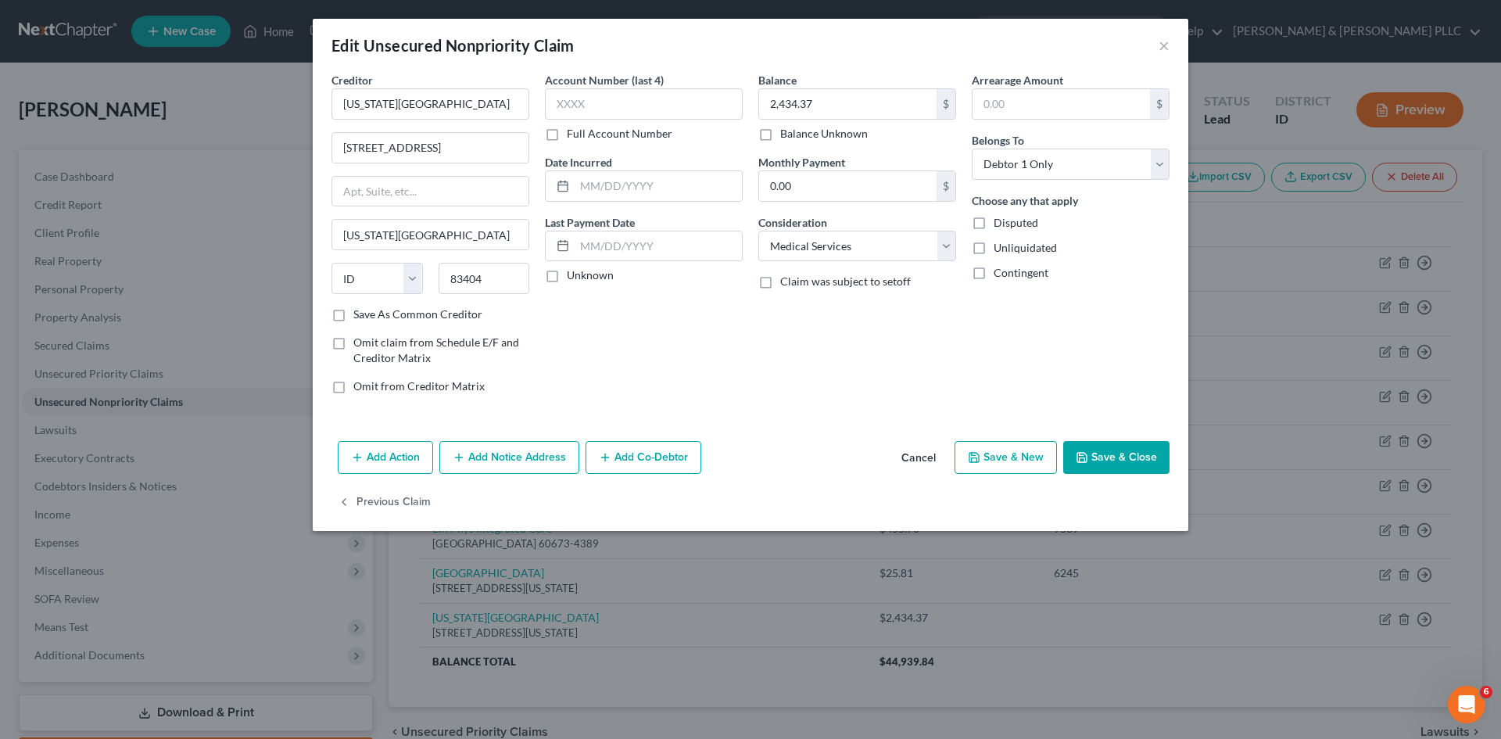
click at [493, 456] on button "Add Notice Address" at bounding box center [509, 457] width 140 height 33
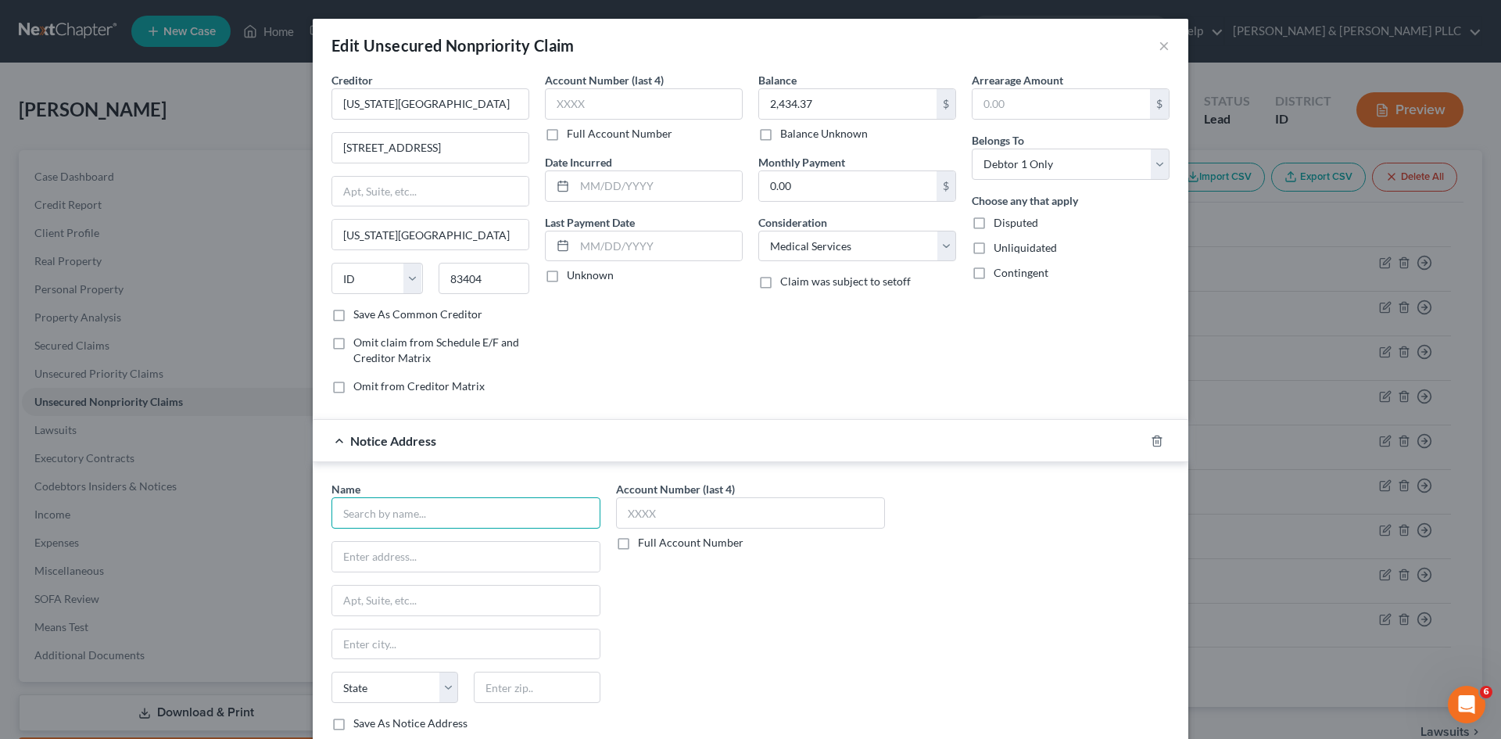
click at [471, 521] on input "text" at bounding box center [466, 512] width 269 height 31
type input "Medical Recovery Services"
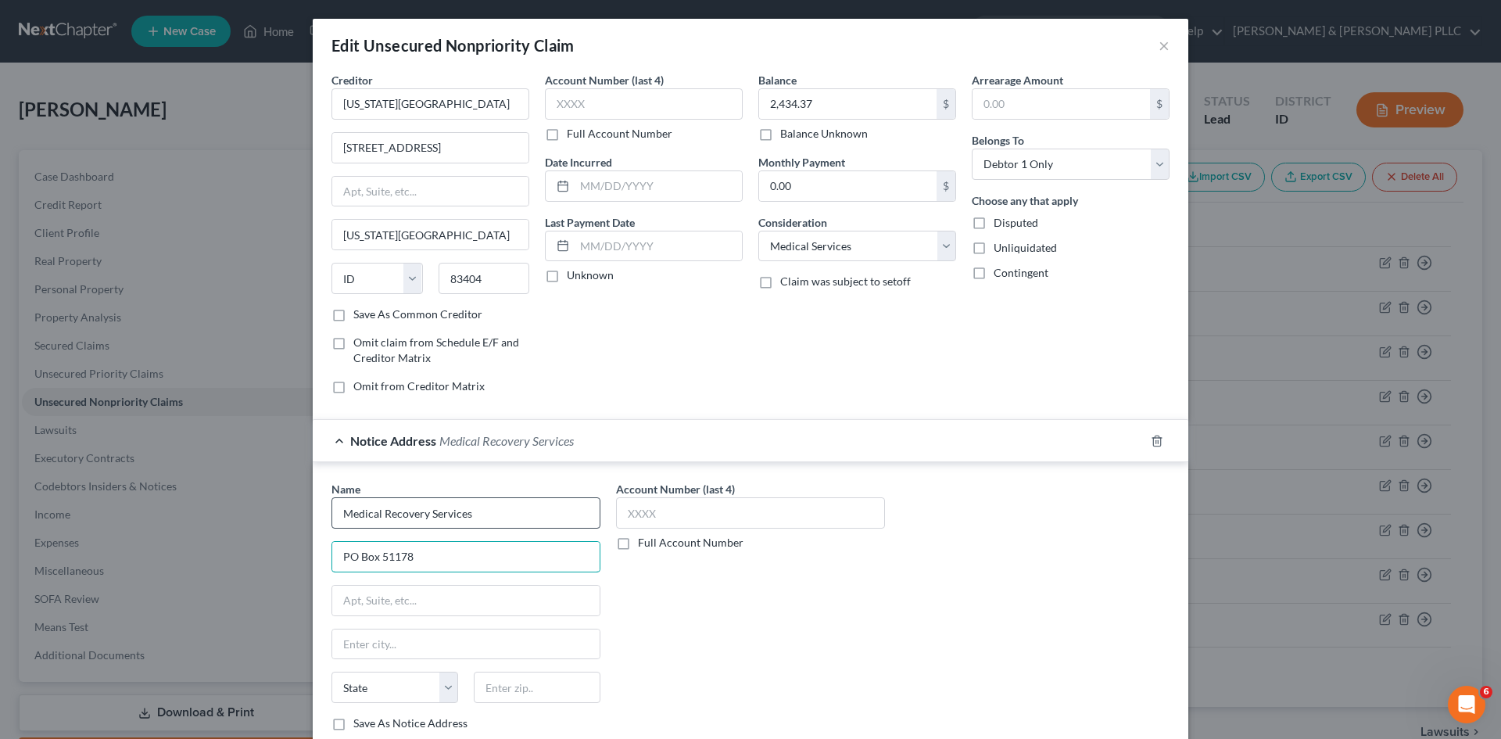
type input "PO Box 51178"
drag, startPoint x: 426, startPoint y: 644, endPoint x: 434, endPoint y: 661, distance: 18.2
click at [434, 661] on div "Name * Medical Recovery Services [GEOGRAPHIC_DATA] [US_STATE][GEOGRAPHIC_DATA] …" at bounding box center [466, 606] width 269 height 250
click at [415, 639] on input "[US_STATE] Fallsa" at bounding box center [465, 644] width 267 height 30
type input "[US_STATE][GEOGRAPHIC_DATA]"
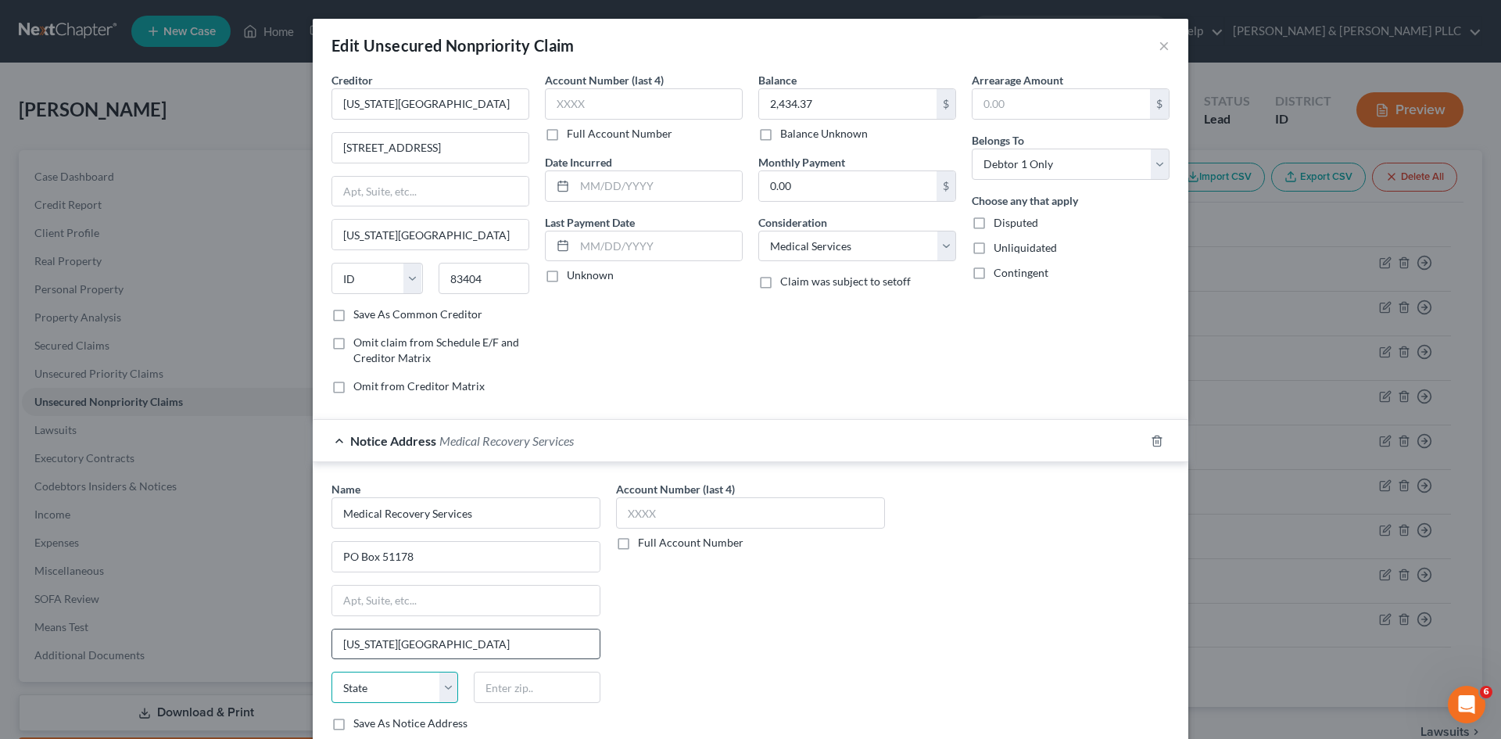
select select "13"
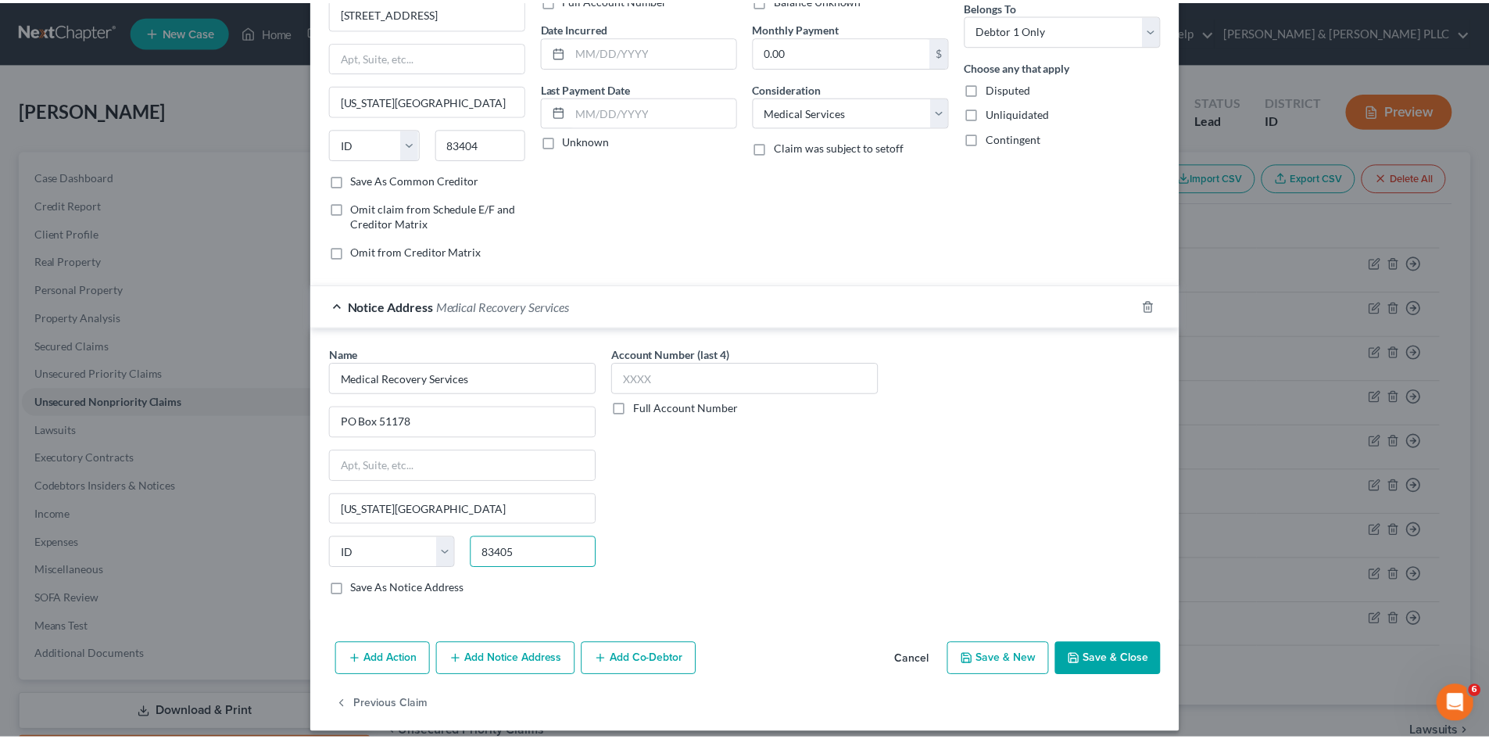
scroll to position [148, 0]
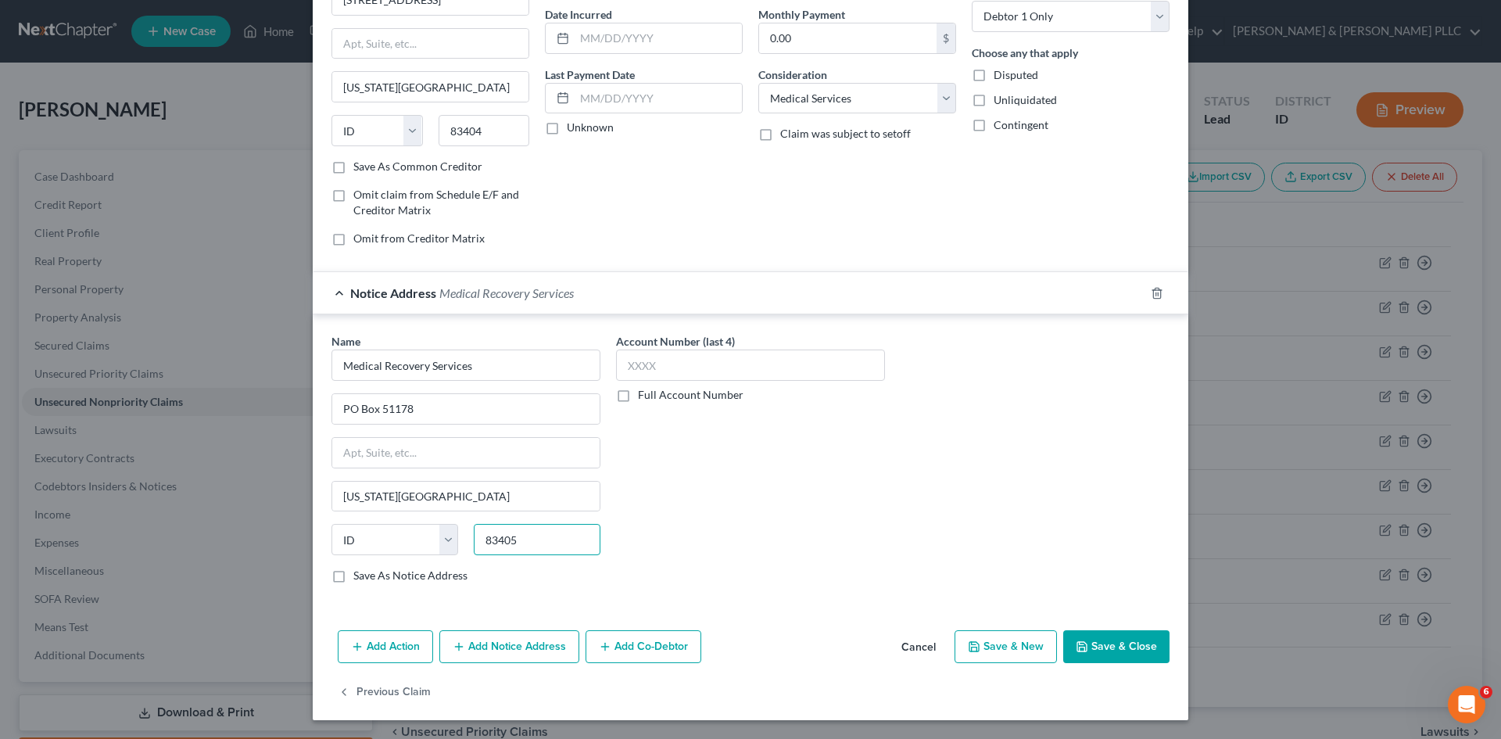
type input "83405"
click at [1098, 633] on button "Save & Close" at bounding box center [1116, 646] width 106 height 33
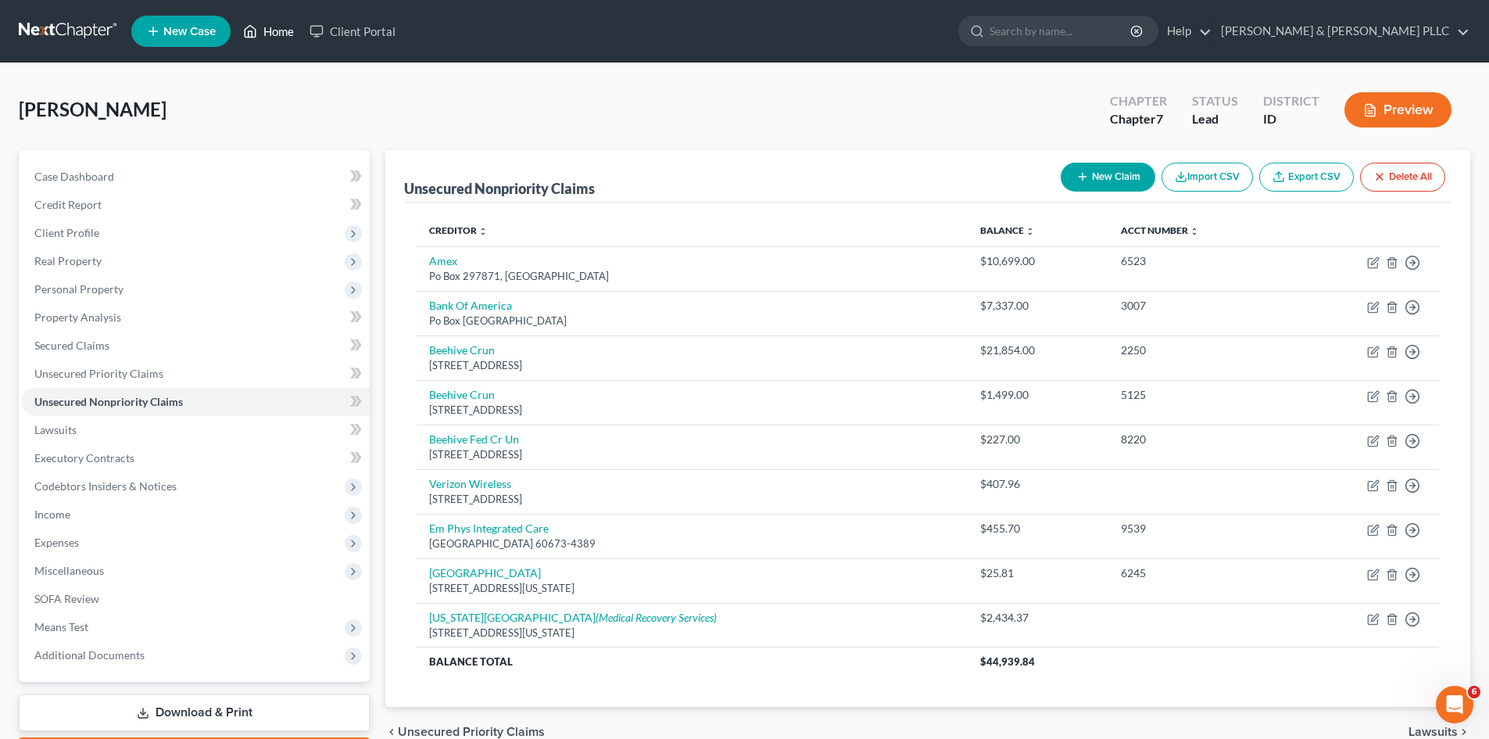
click at [279, 38] on link "Home" at bounding box center [268, 31] width 66 height 28
